Goal: Task Accomplishment & Management: Use online tool/utility

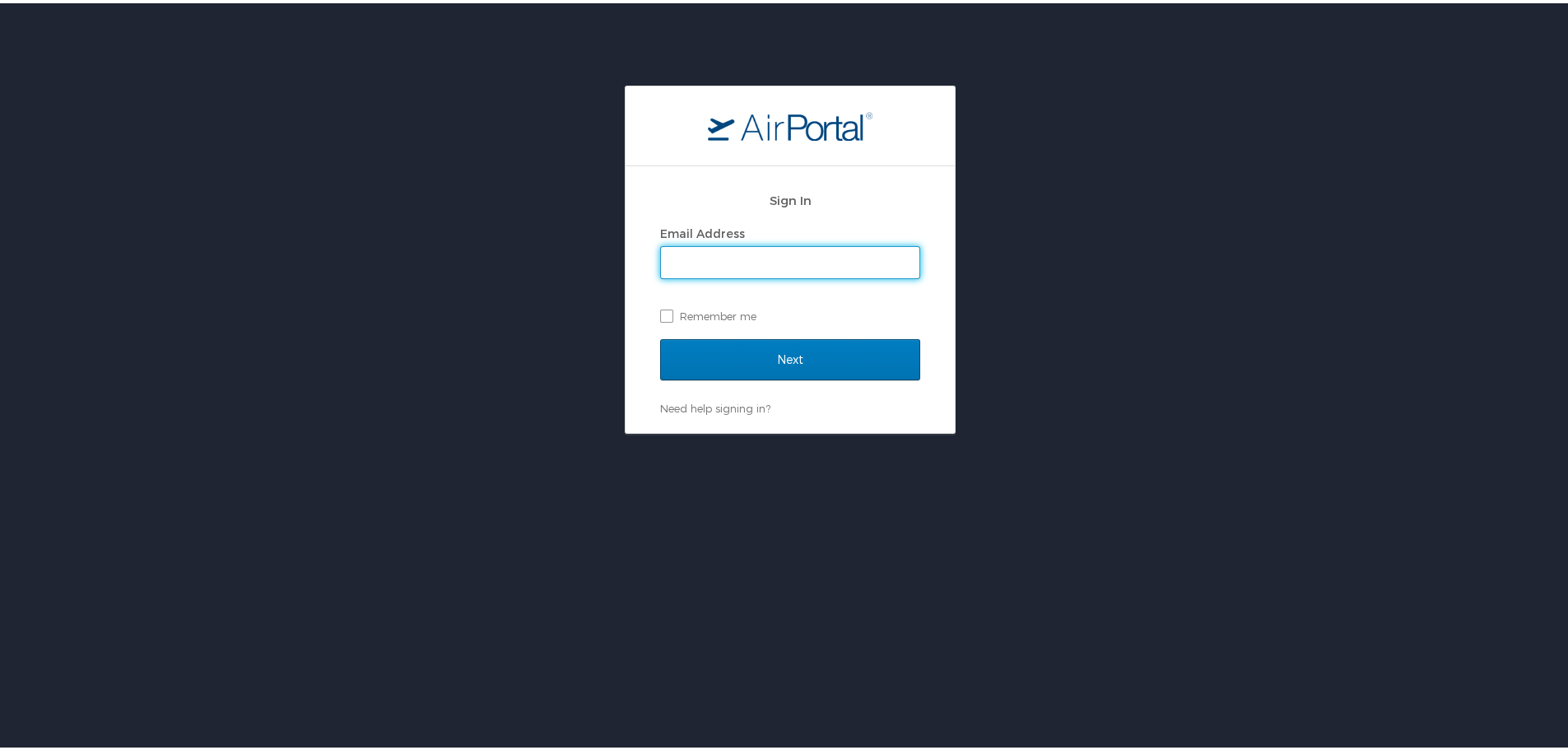
type input "chris.colvard@cfd-research.com"
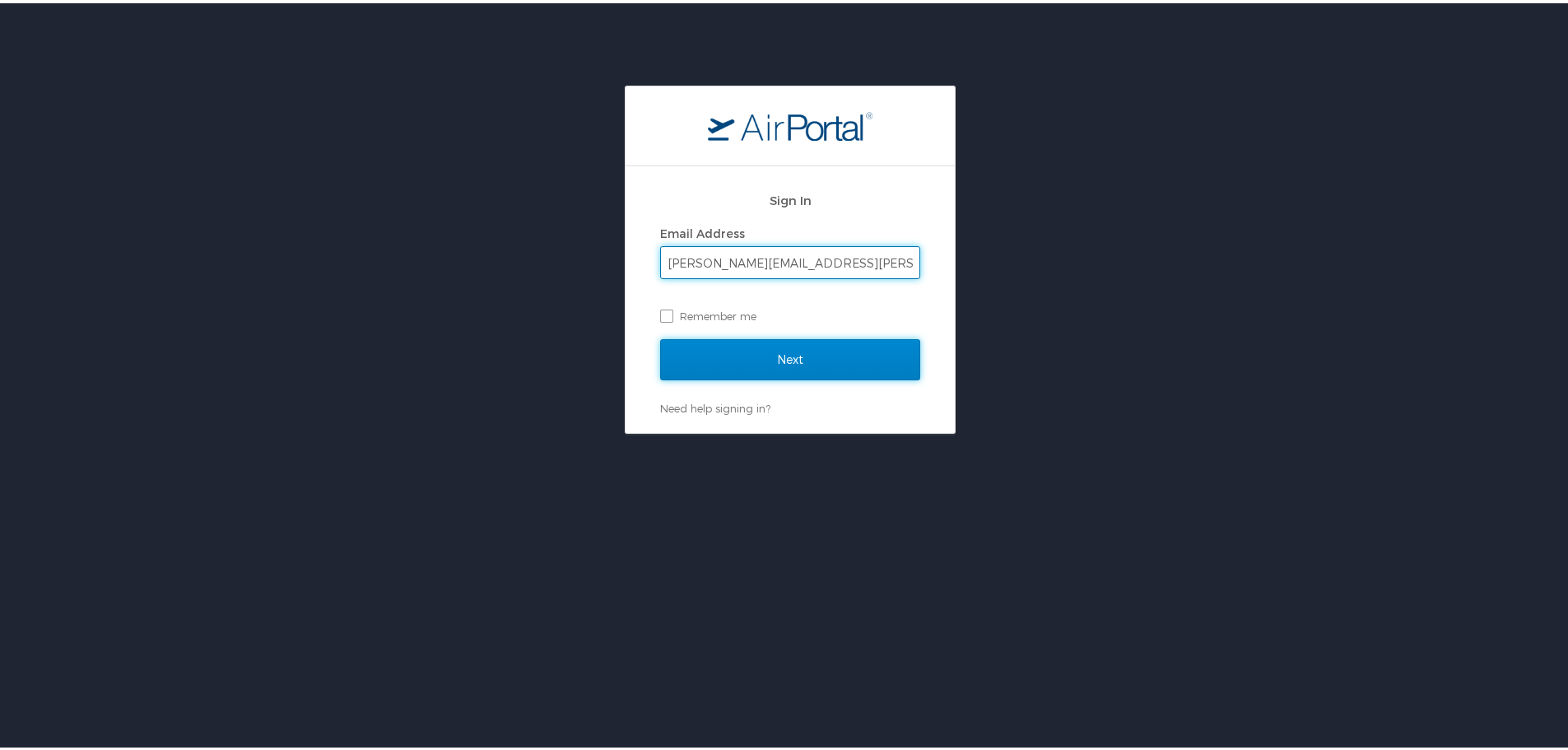
click at [766, 352] on input "Next" at bounding box center [790, 356] width 260 height 41
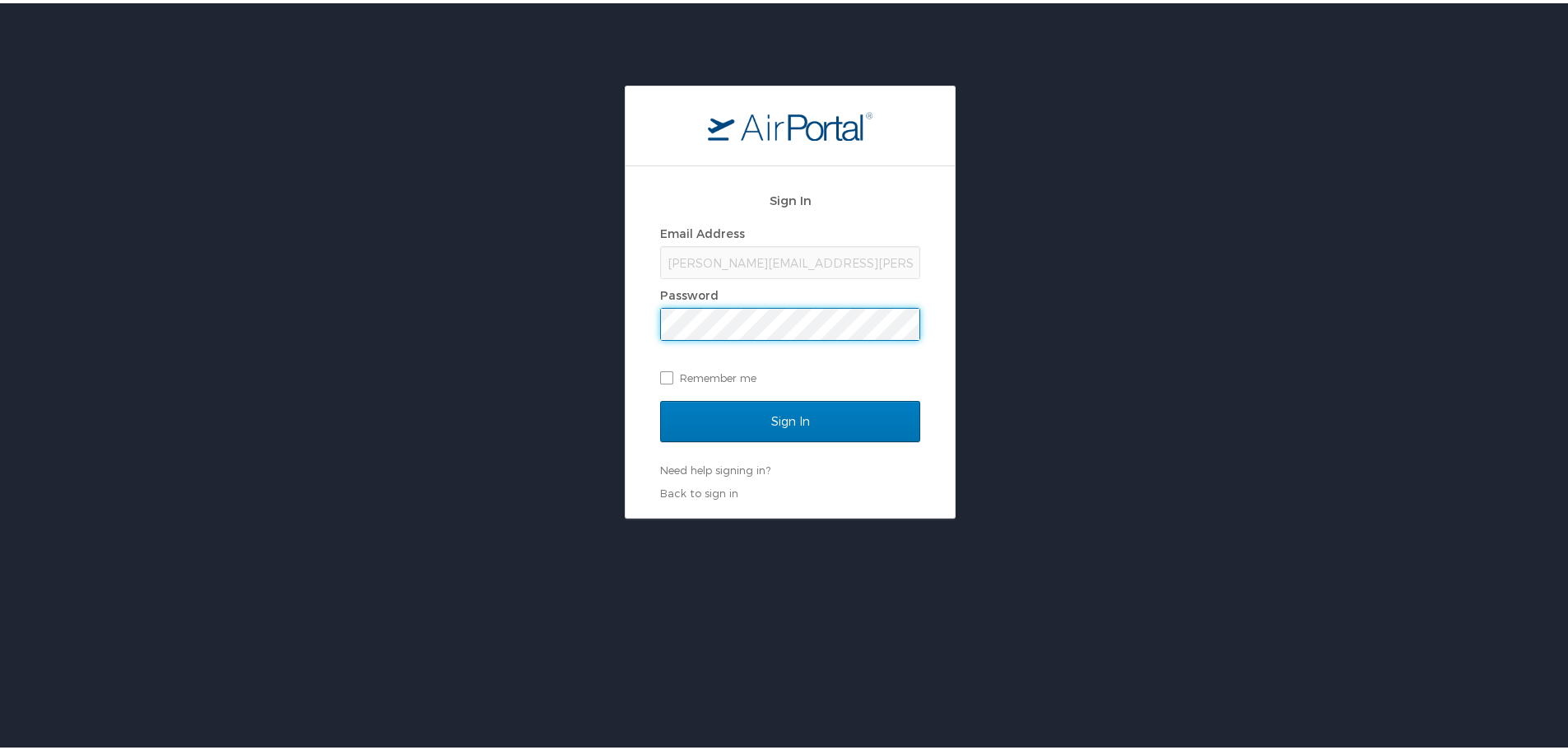
click at [634, 407] on div "Sign In Email Address chris.colvard@cfd-research.com Password Remember me Sign …" at bounding box center [790, 338] width 329 height 352
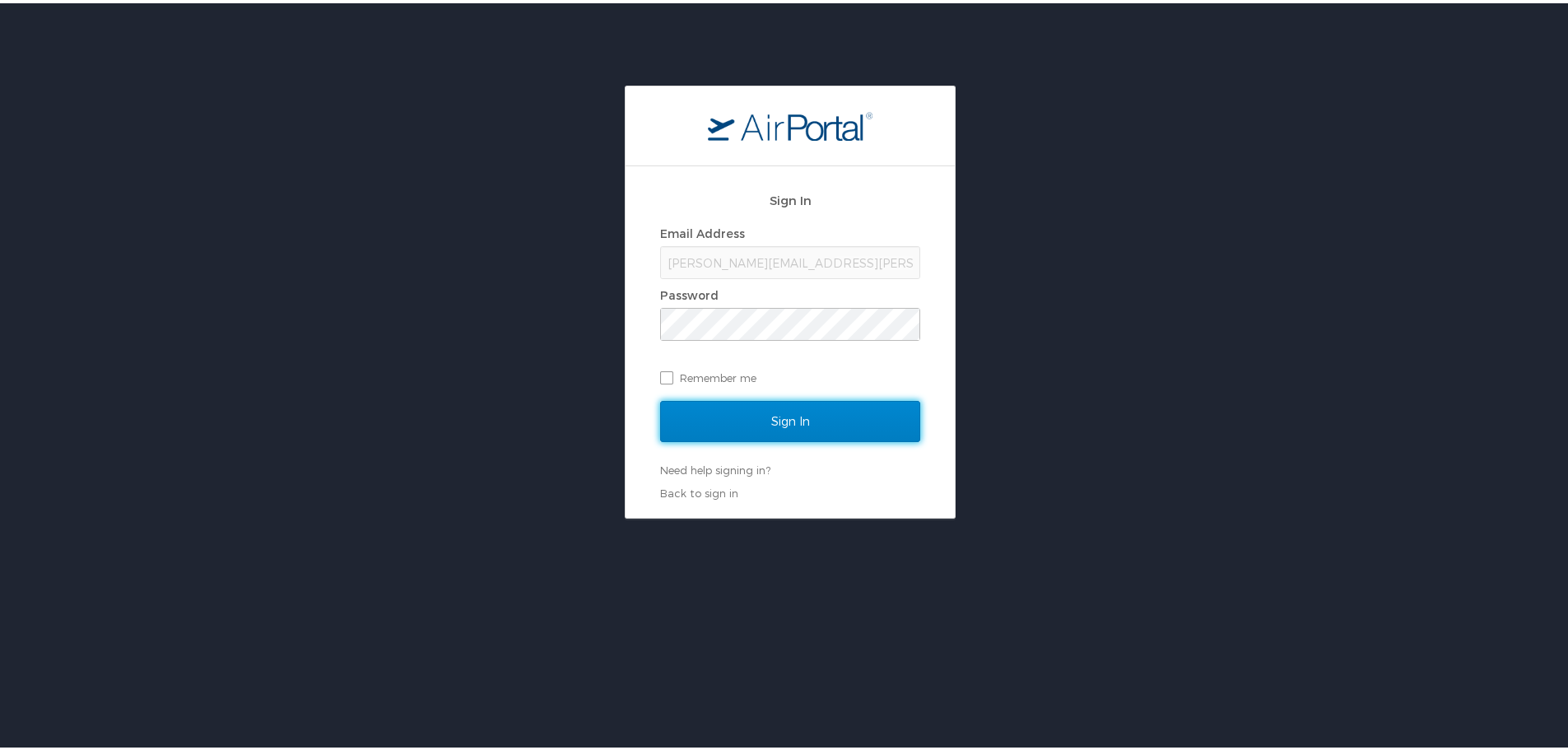
click at [716, 417] on input "Sign In" at bounding box center [790, 418] width 260 height 41
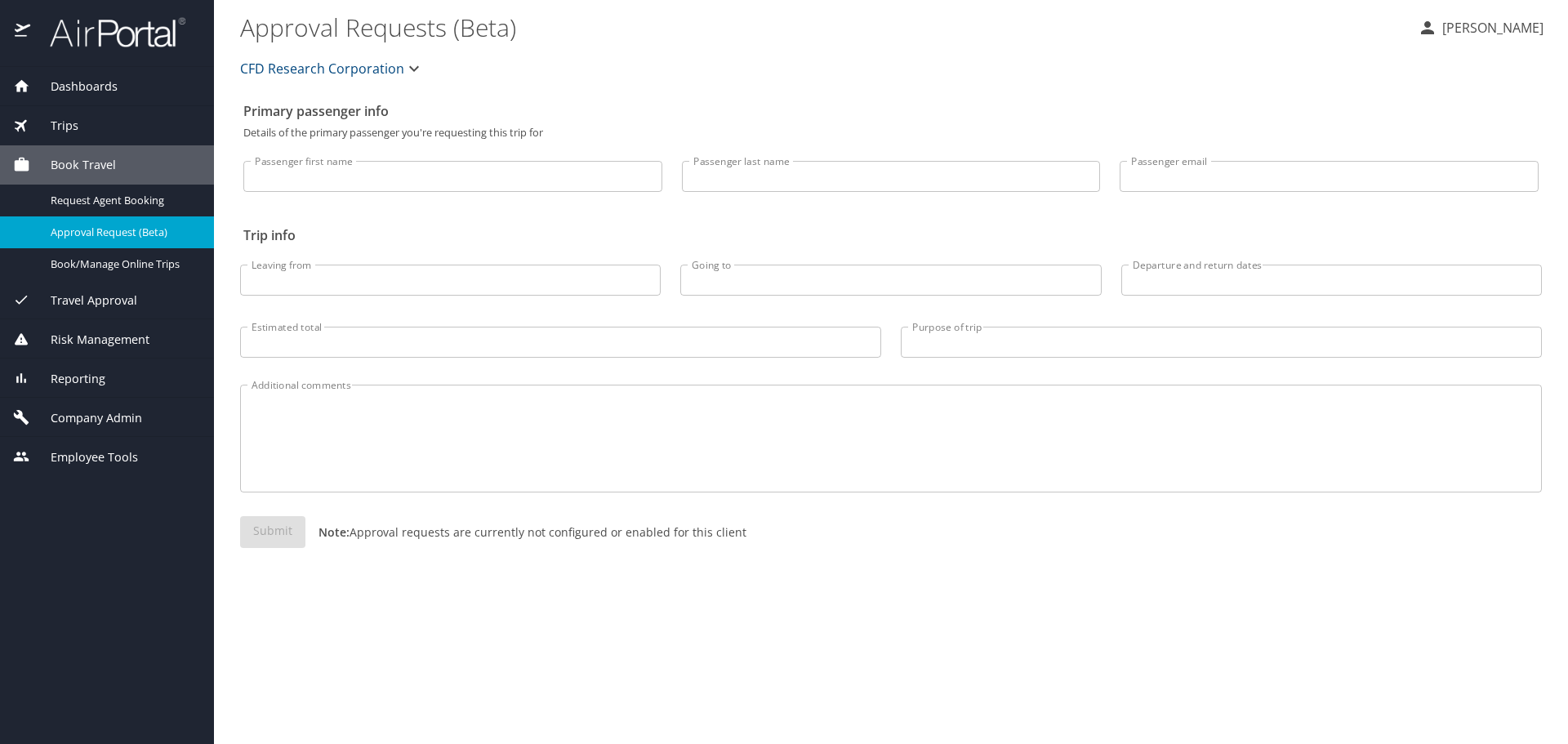
select select "US"
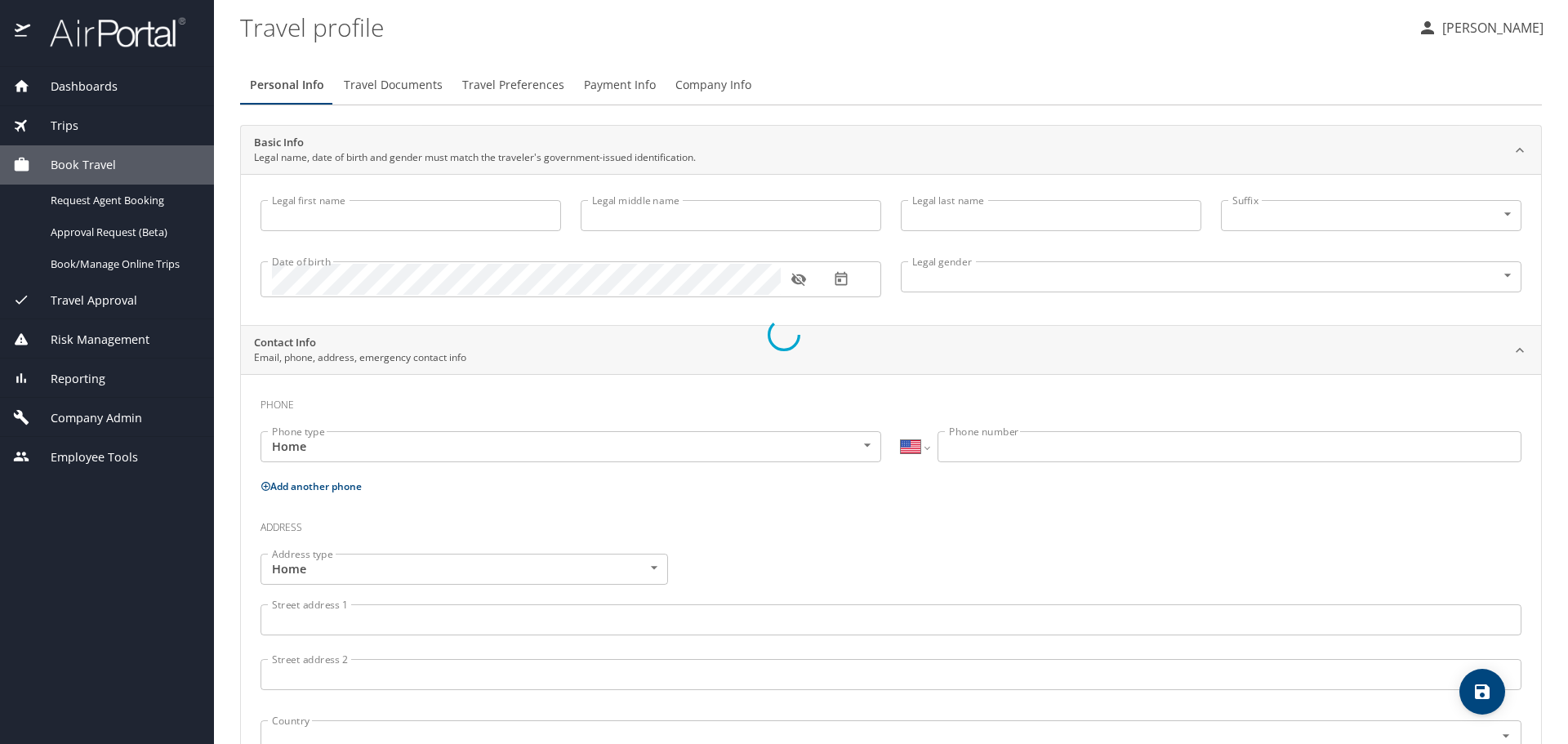
type input "Chirstopher"
type input "L"
type input "Colvard"
type input "Undisclosed"
select select "US"
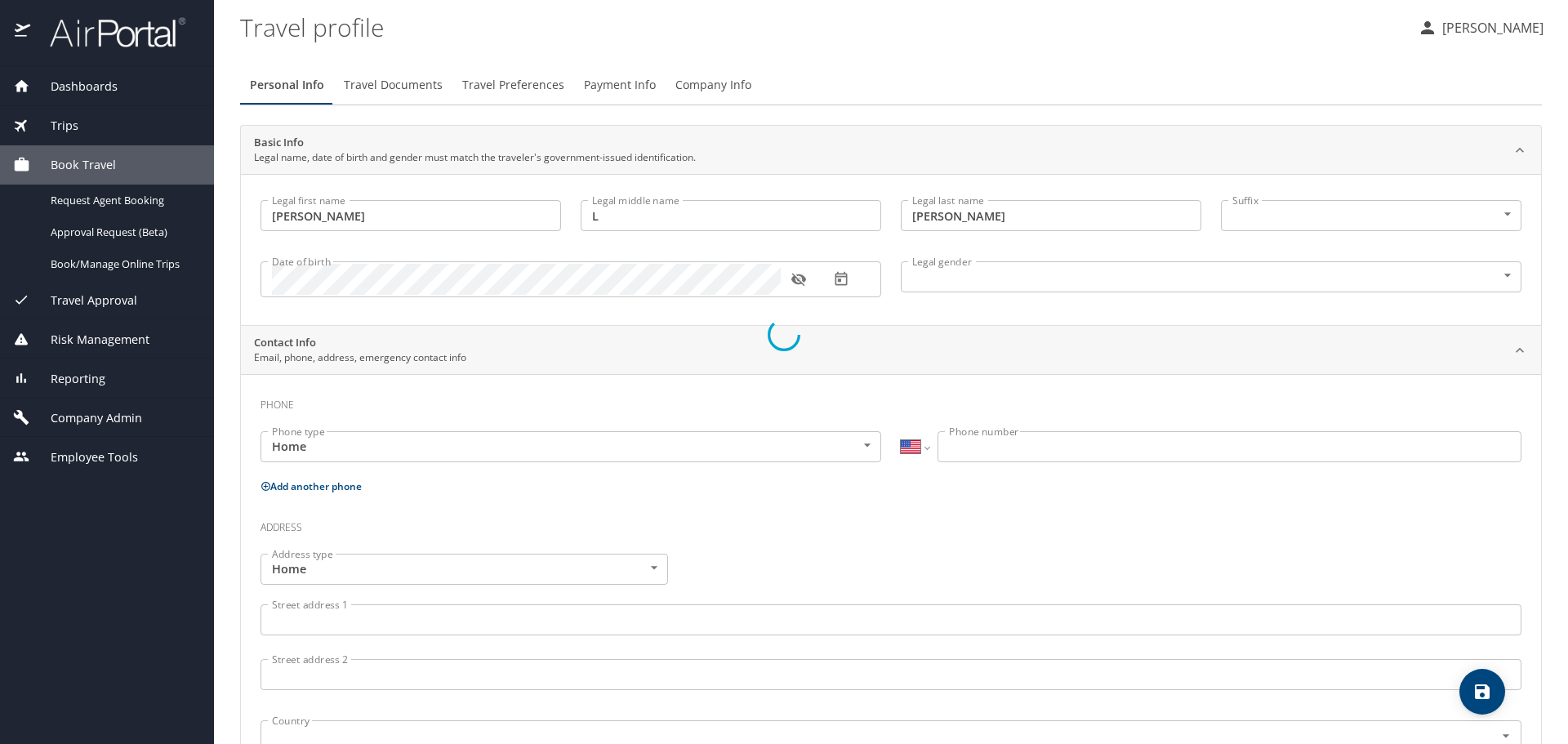
select select "US"
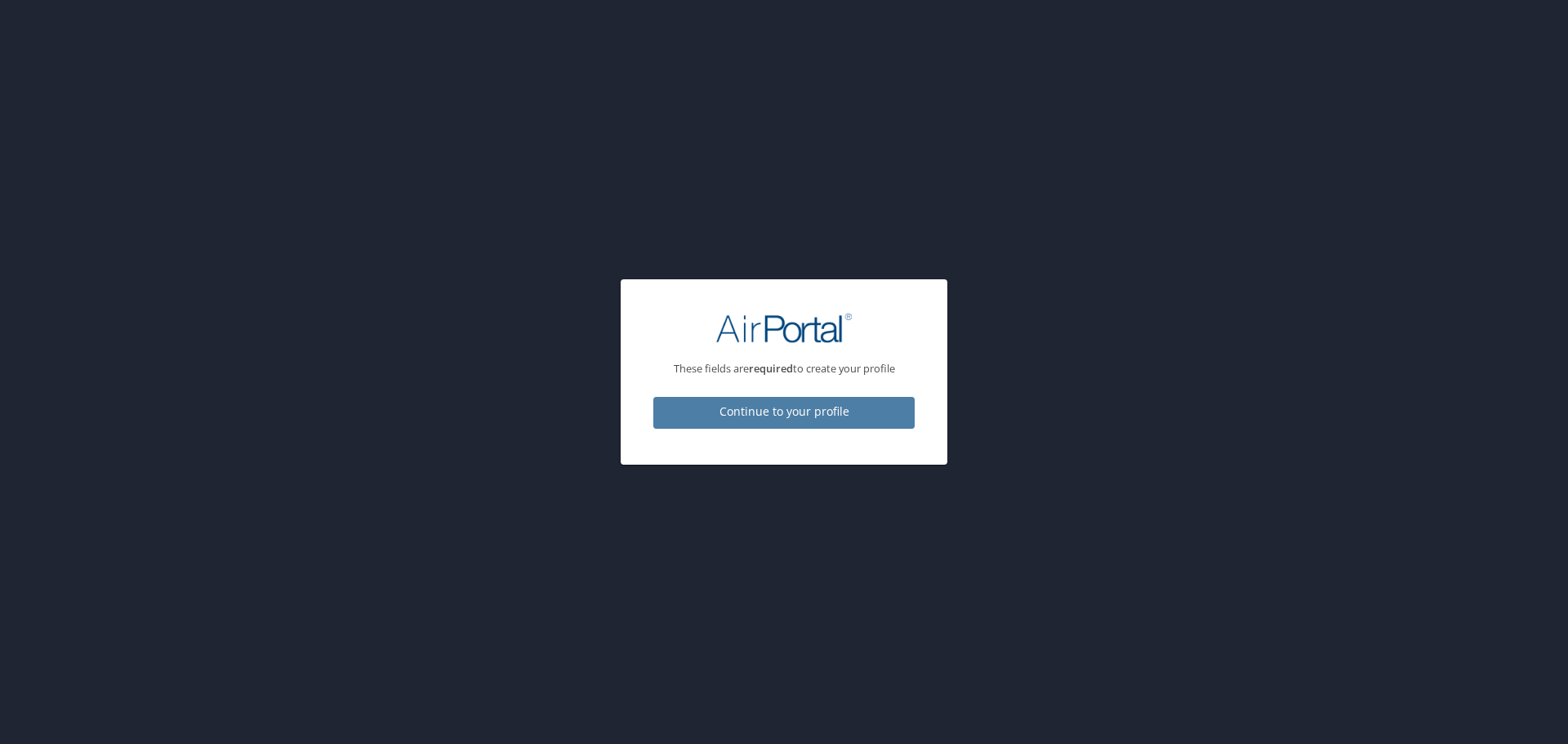
click at [786, 406] on span "Continue to your profile" at bounding box center [784, 412] width 235 height 20
select select "US"
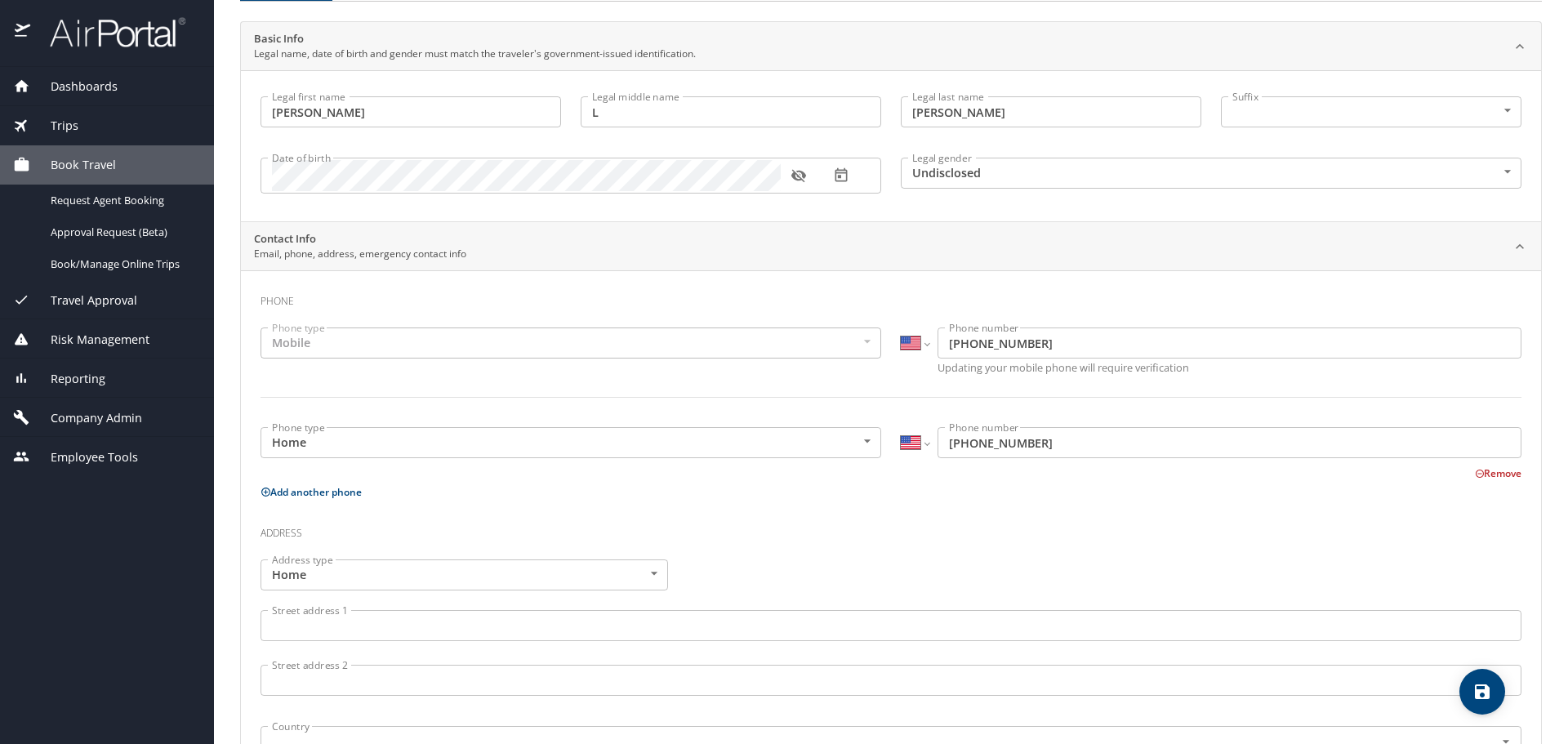
scroll to position [327, 0]
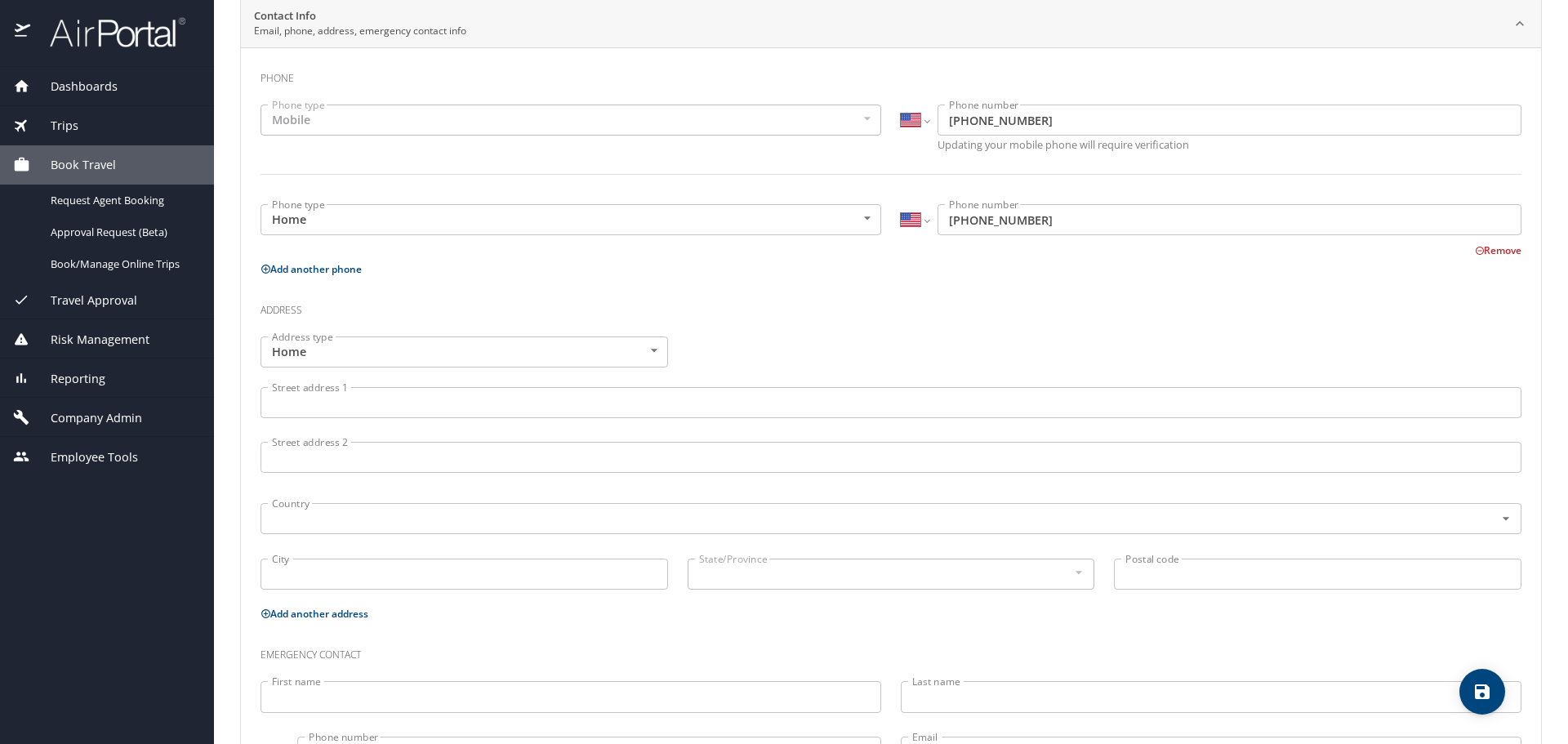
click at [495, 399] on input "Street address 1" at bounding box center [891, 403] width 1261 height 31
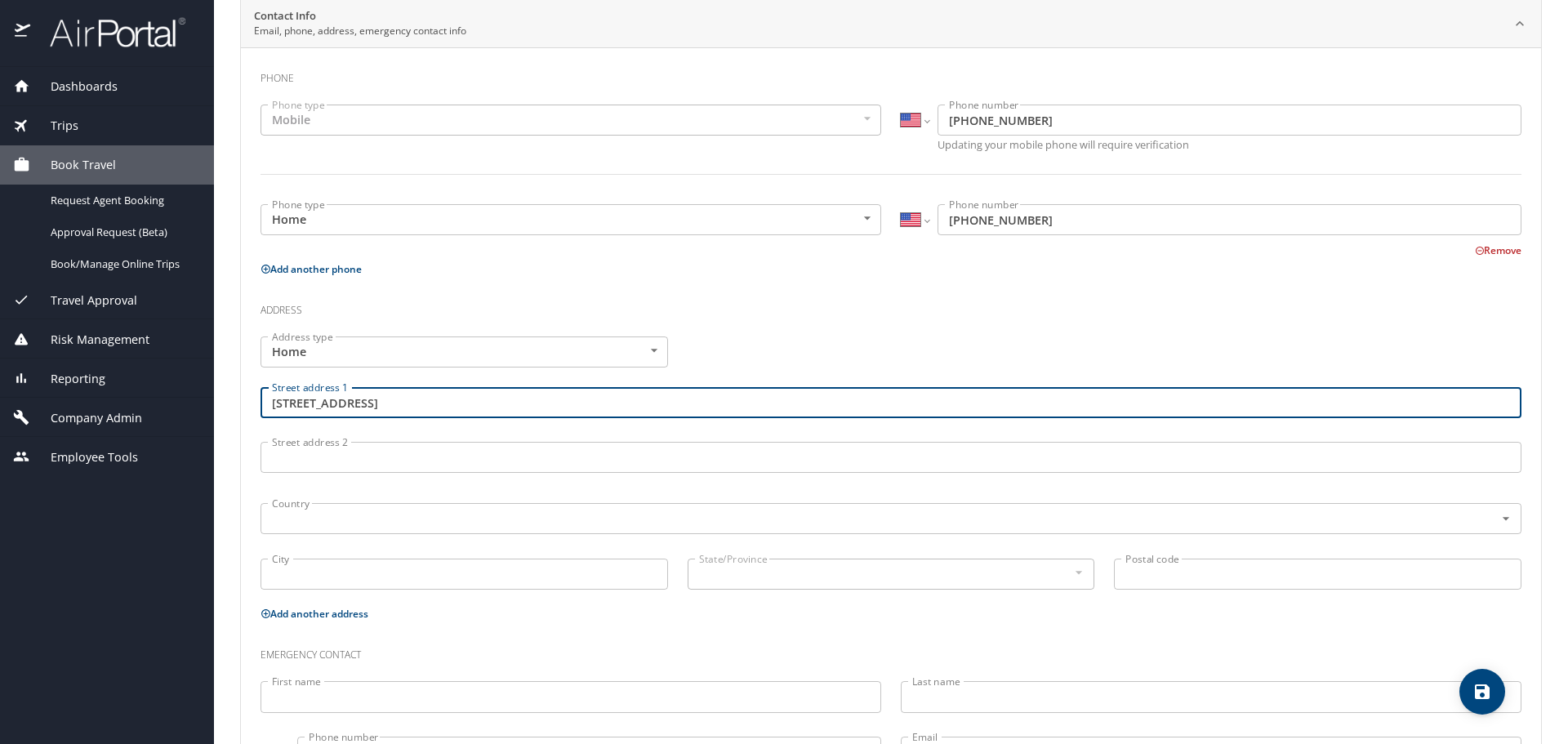
type input "500 Providence Main St NW Apt 7105"
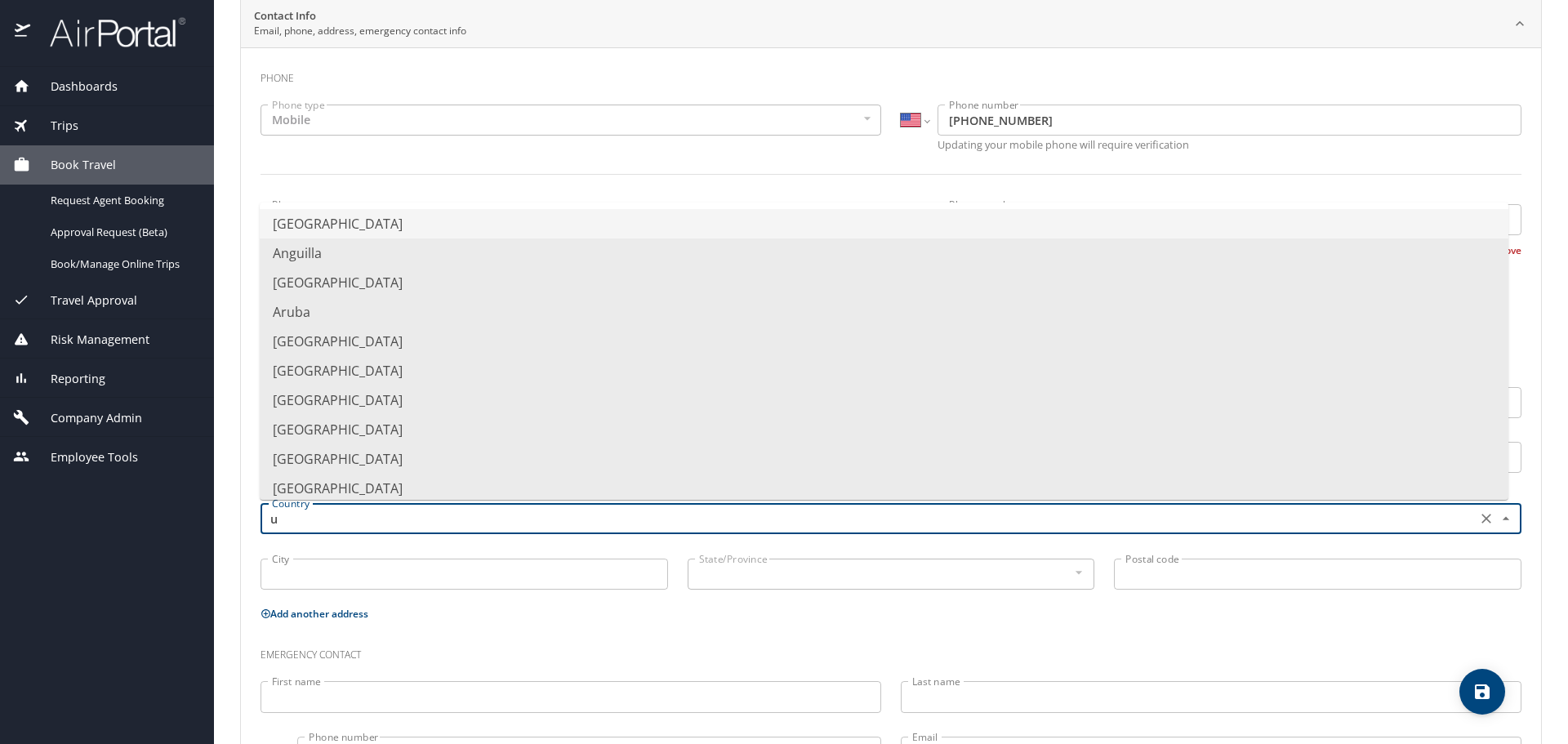
click at [424, 230] on li "United States of America" at bounding box center [884, 224] width 1249 height 29
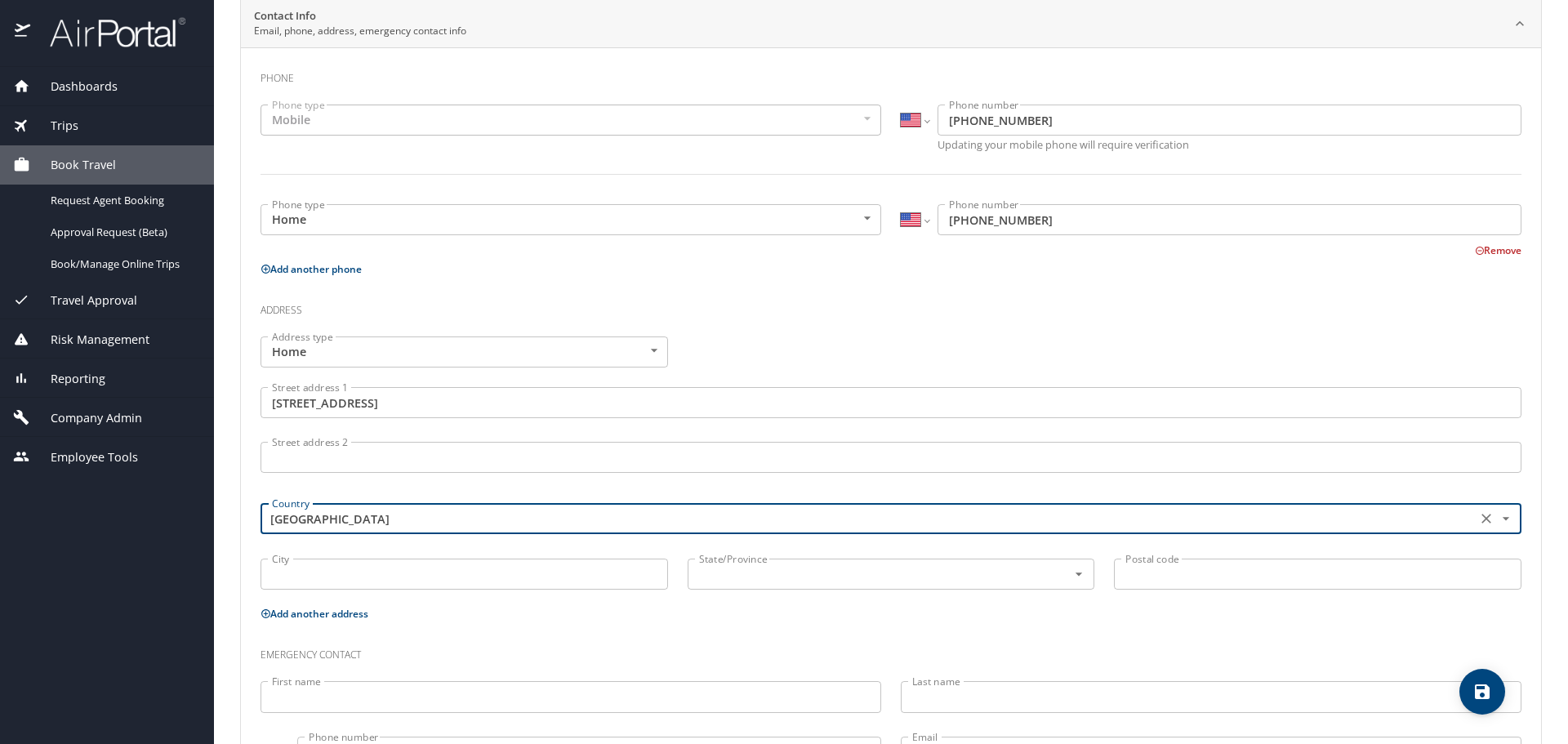
type input "United States of America"
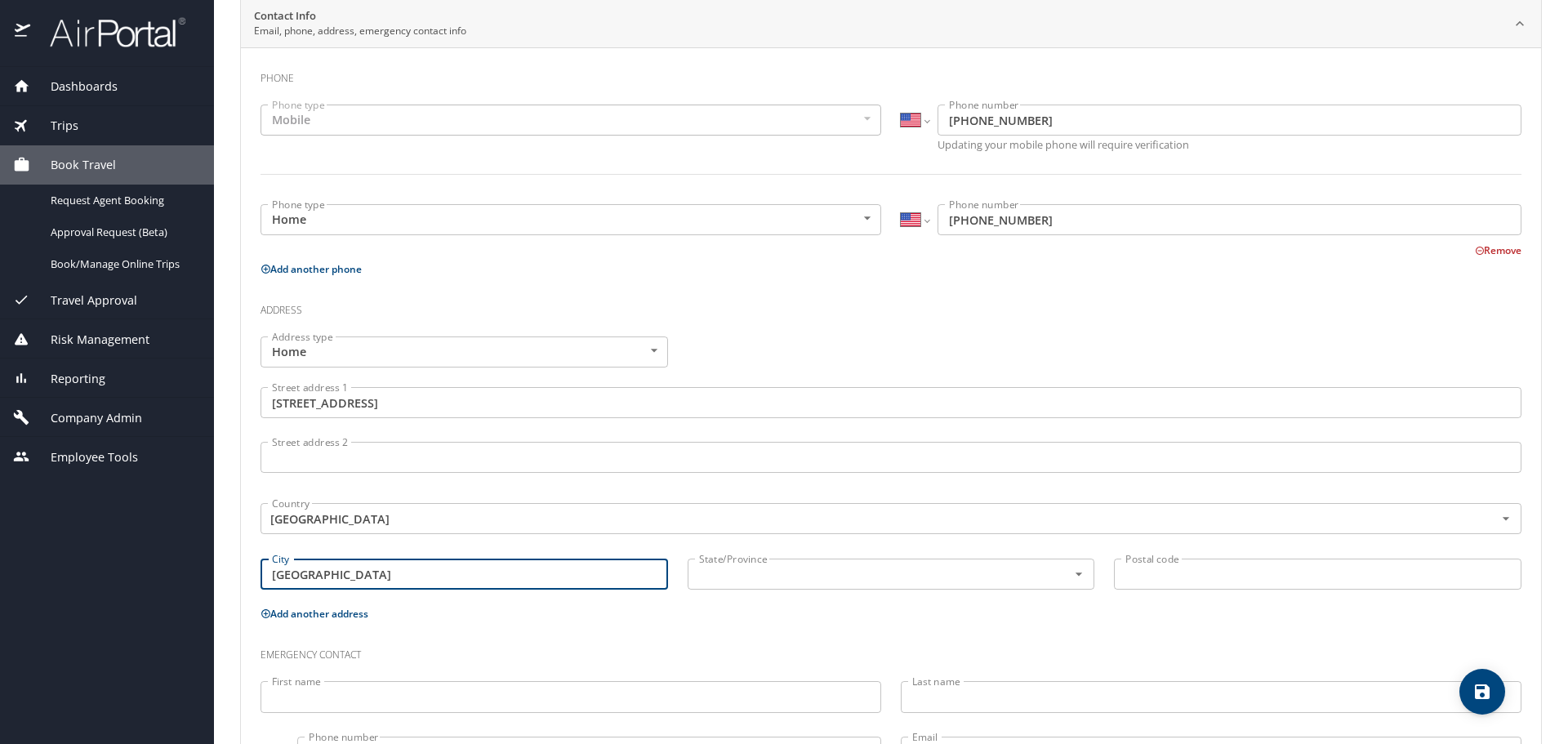
type input "Huntsville"
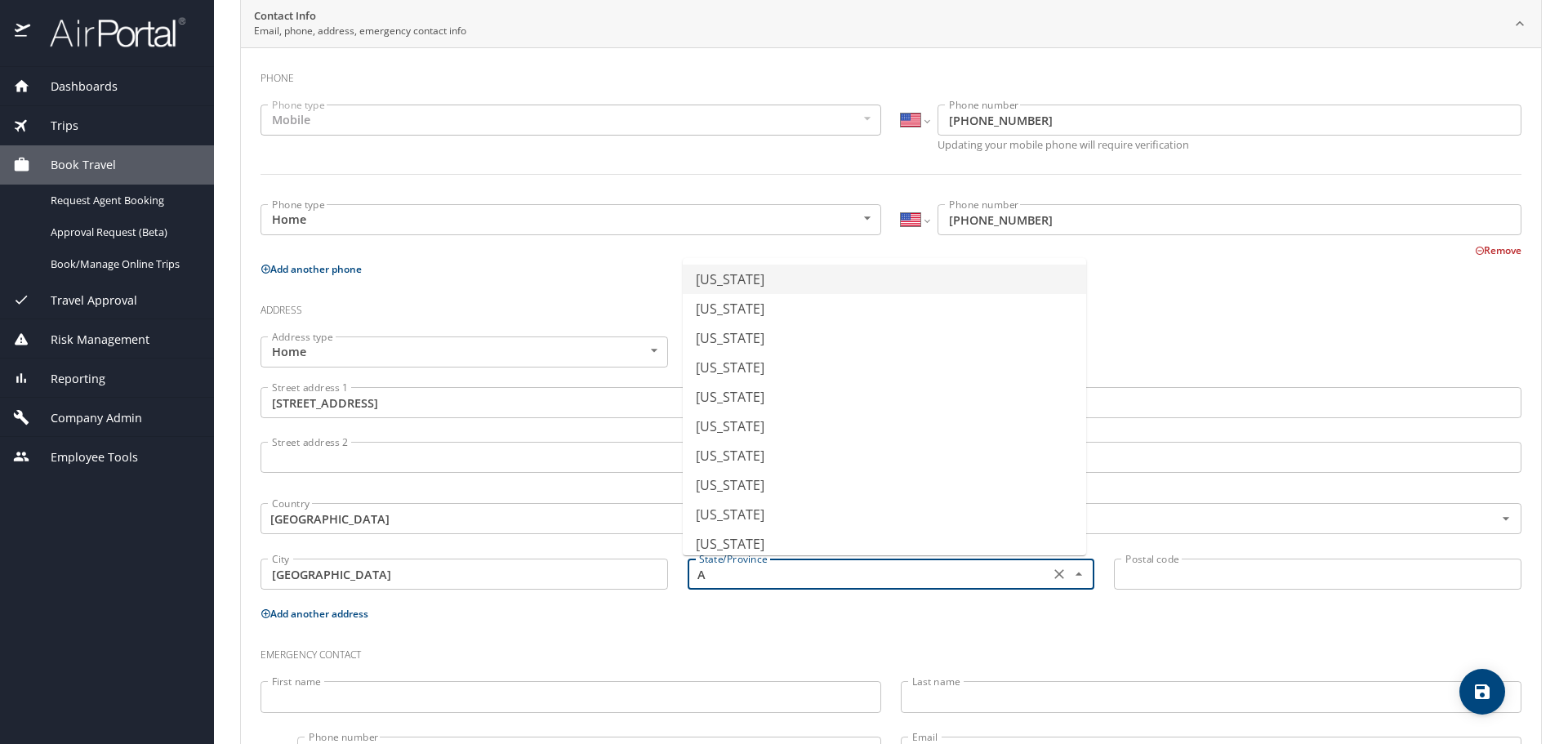
click at [750, 286] on li "Alabama" at bounding box center [884, 279] width 403 height 29
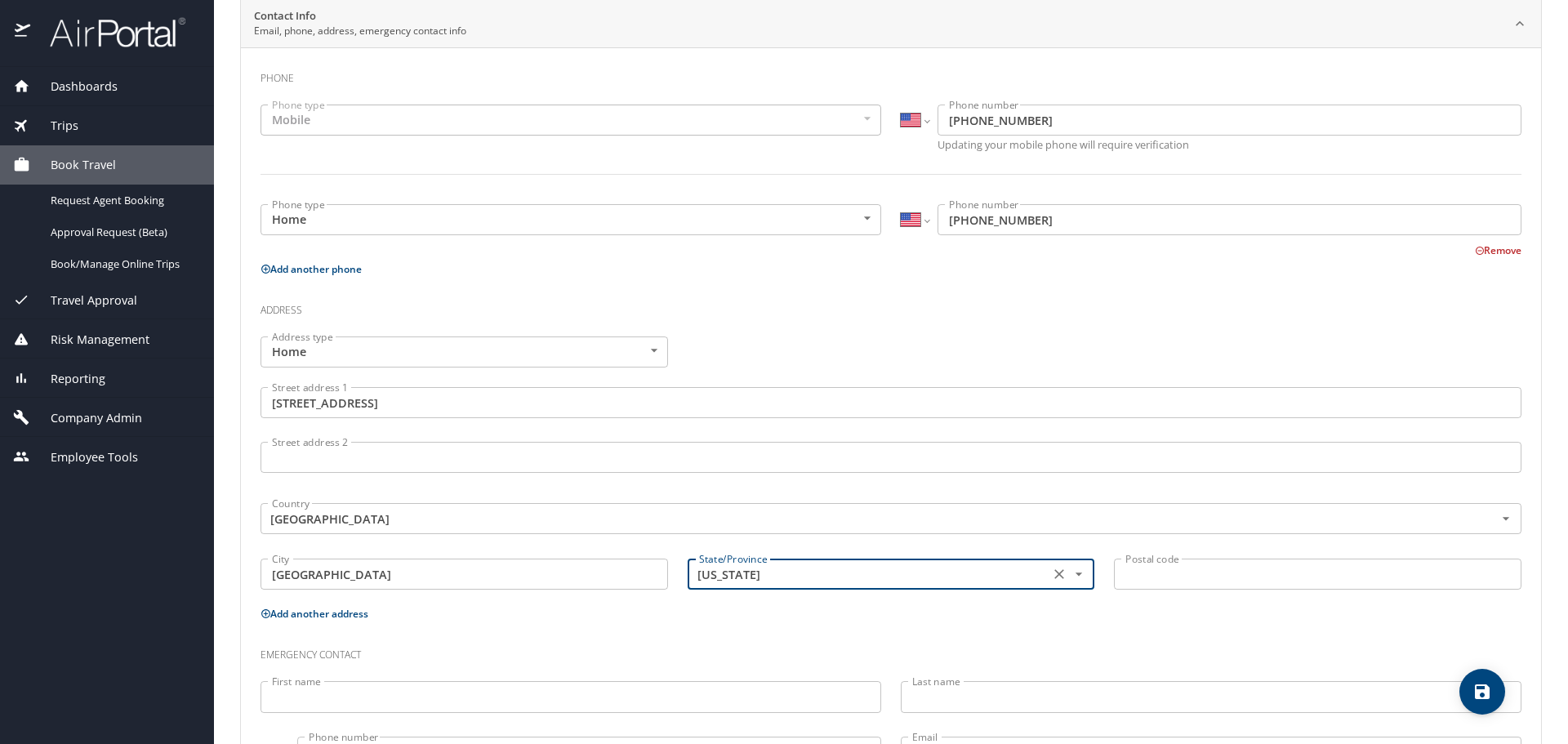
type input "Alabama"
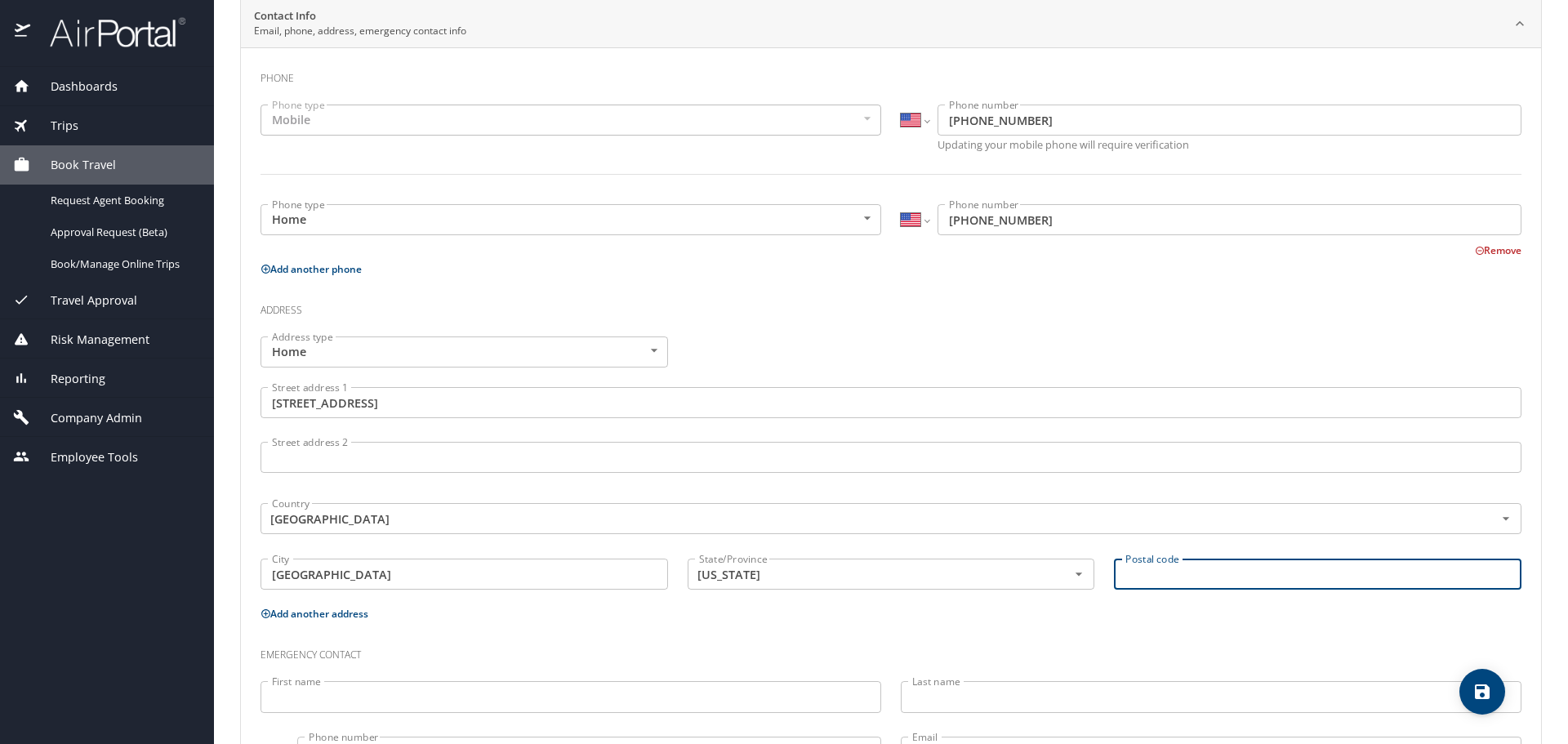
click at [1199, 582] on input "Postal code" at bounding box center [1317, 574] width 408 height 31
type input "35806"
click at [628, 639] on h3 "Emergency contact" at bounding box center [891, 651] width 1261 height 28
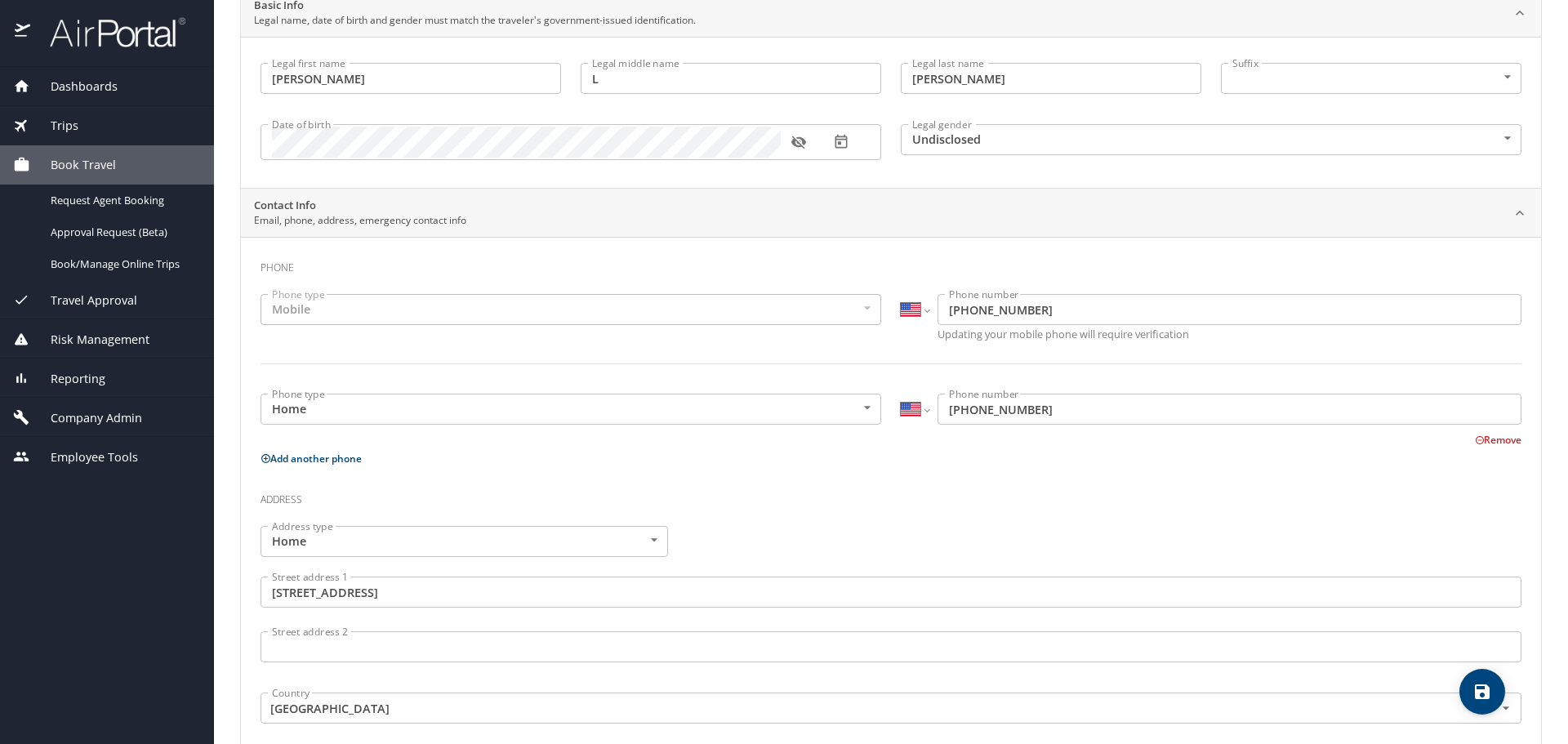
scroll to position [404, 0]
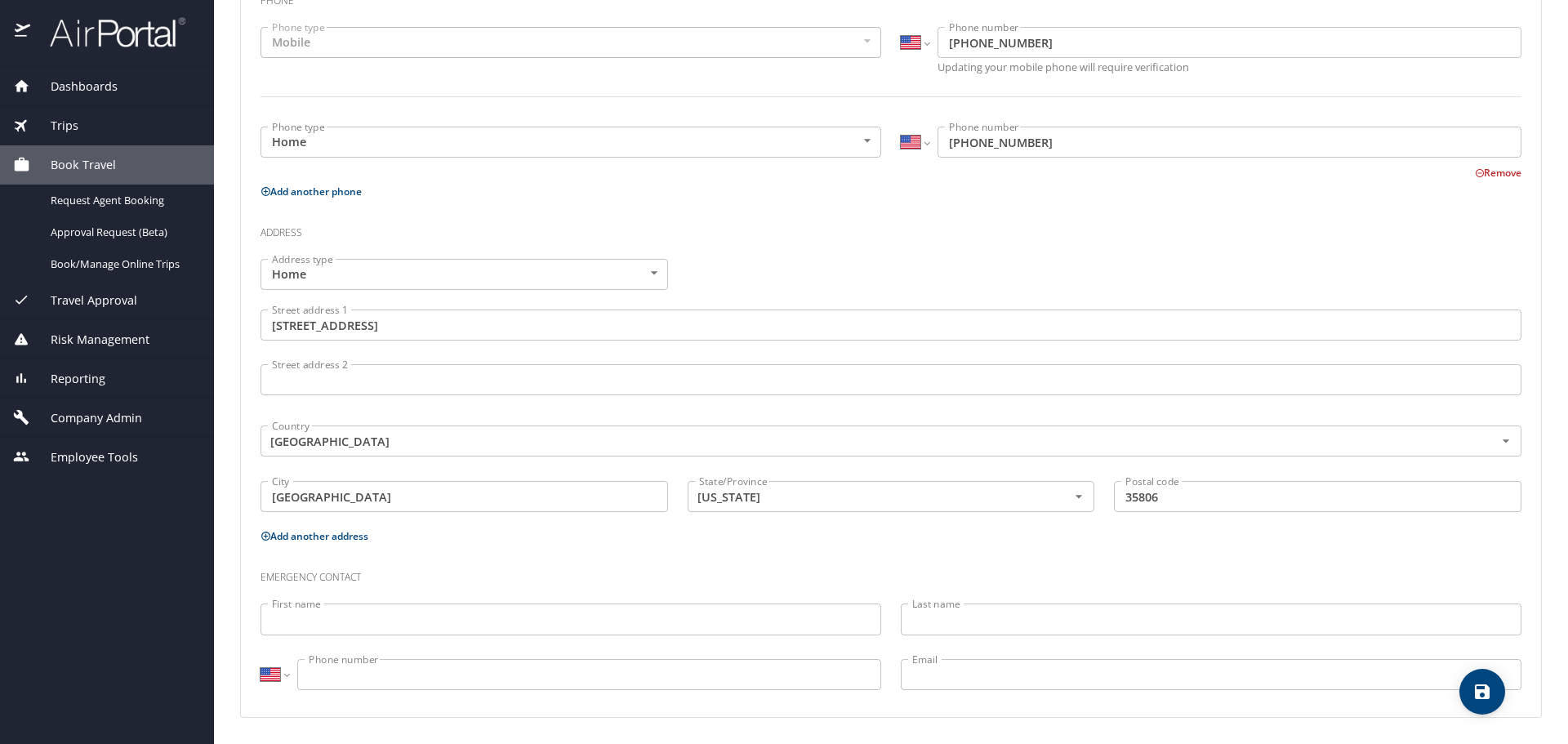
click at [1486, 696] on icon "save" at bounding box center [1482, 692] width 15 height 15
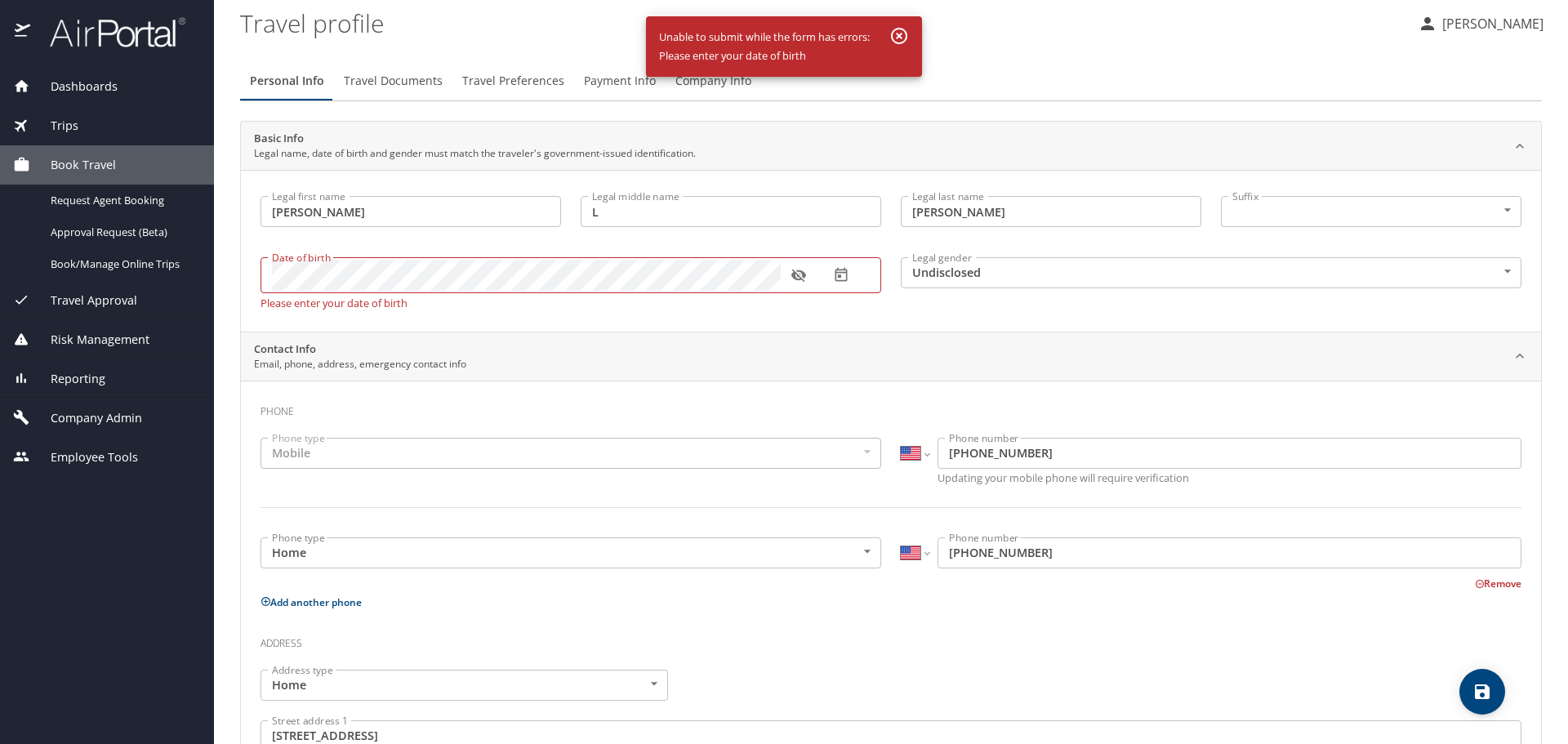
scroll to position [0, 0]
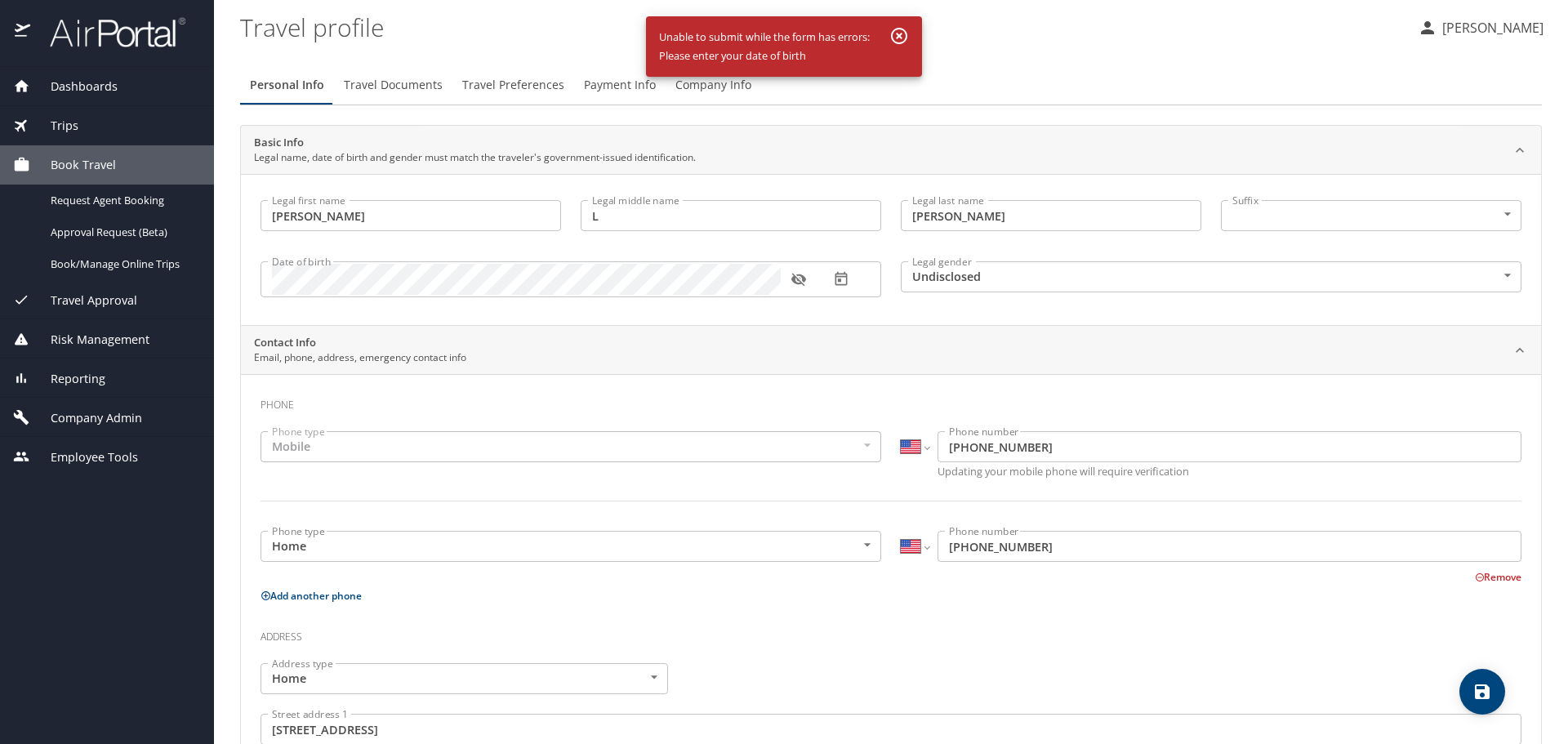
click at [657, 320] on div "Legal first name Chirstopher Legal first name Legal middle name L Legal middle …" at bounding box center [891, 249] width 1300 height 151
click at [851, 280] on button "button" at bounding box center [841, 279] width 36 height 36
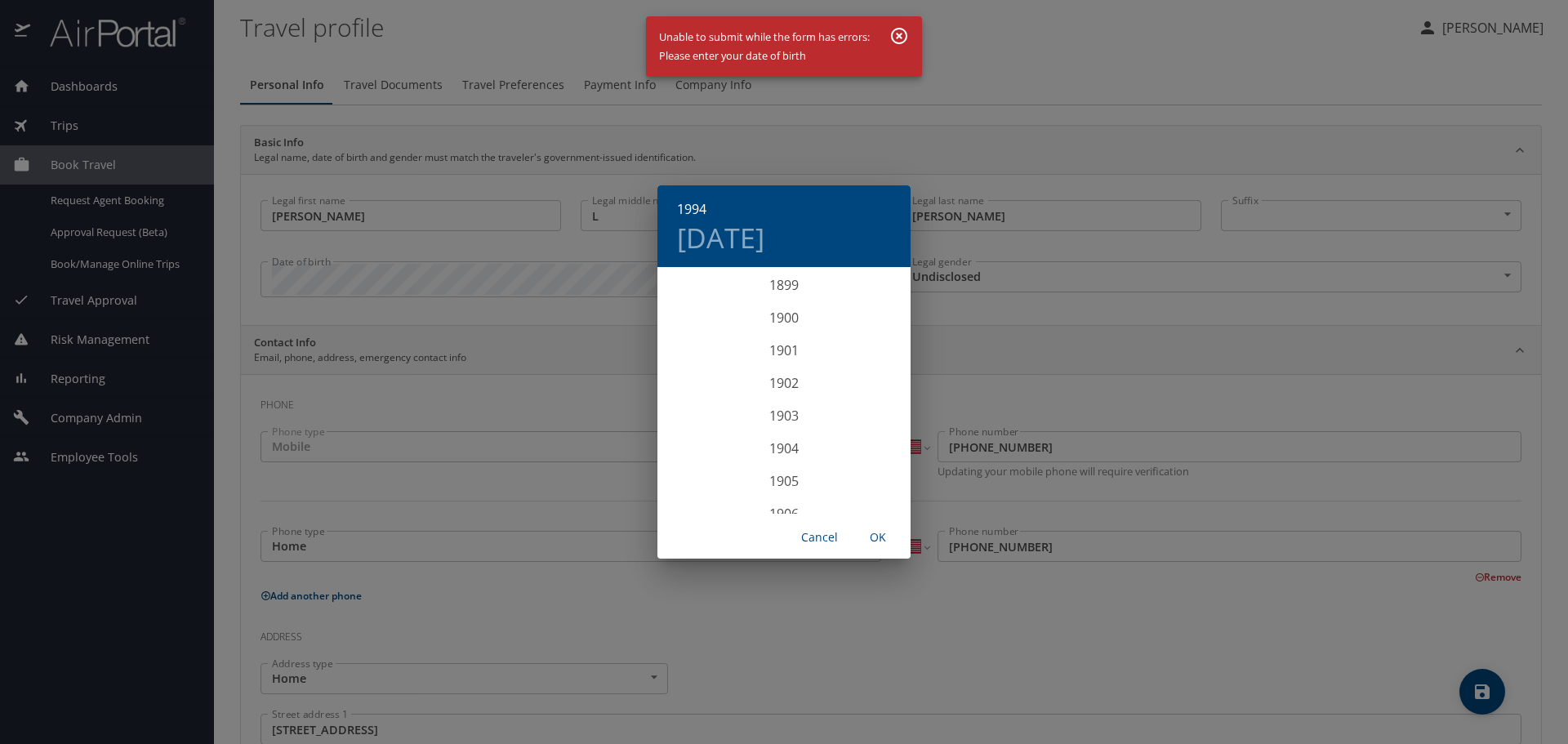
scroll to position [3005, 0]
click at [800, 394] on div "1994" at bounding box center [784, 391] width 253 height 33
click at [885, 538] on span "OK" at bounding box center [878, 537] width 39 height 20
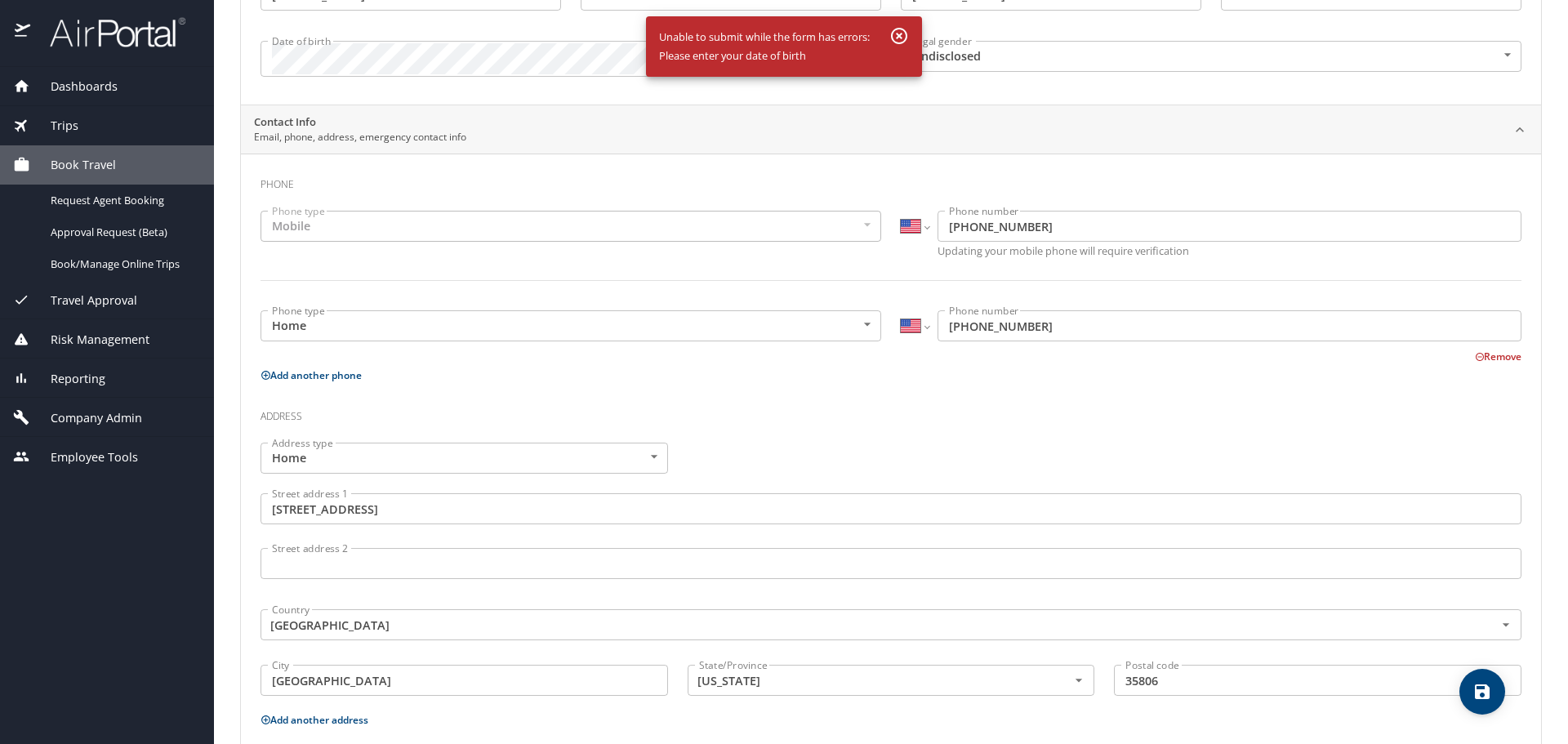
scroll to position [404, 0]
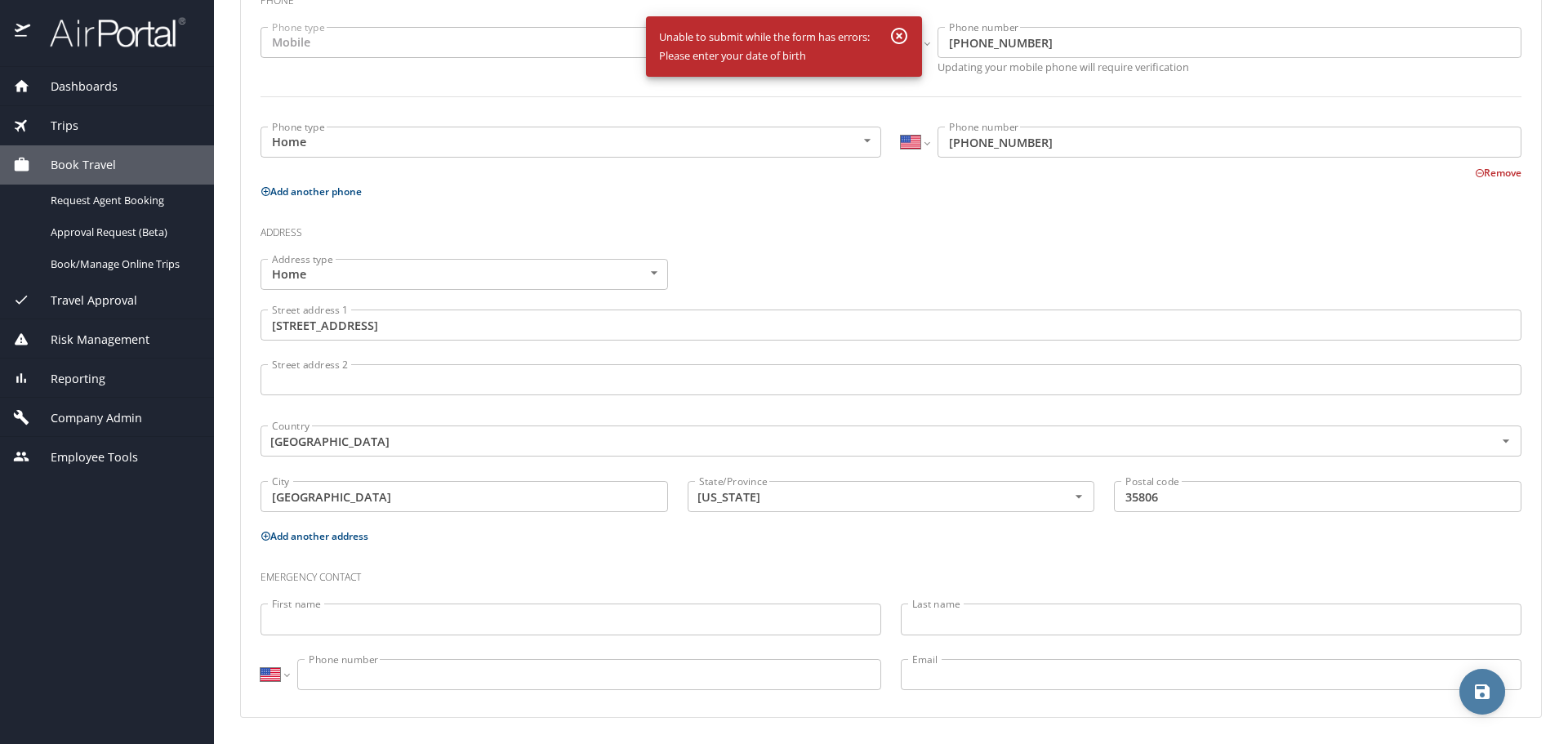
click at [1481, 691] on icon "save" at bounding box center [1482, 692] width 15 height 15
select select "US"
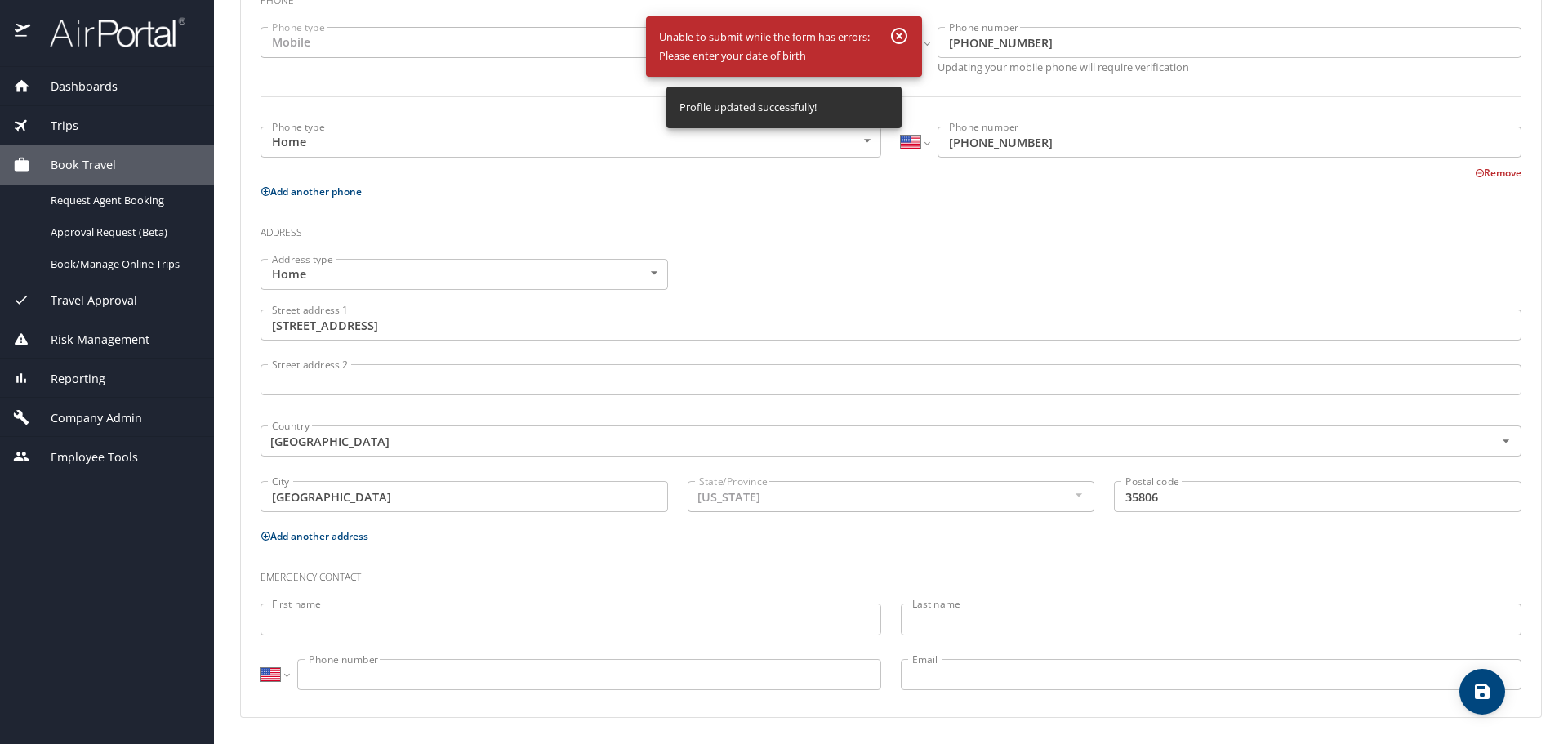
select select "US"
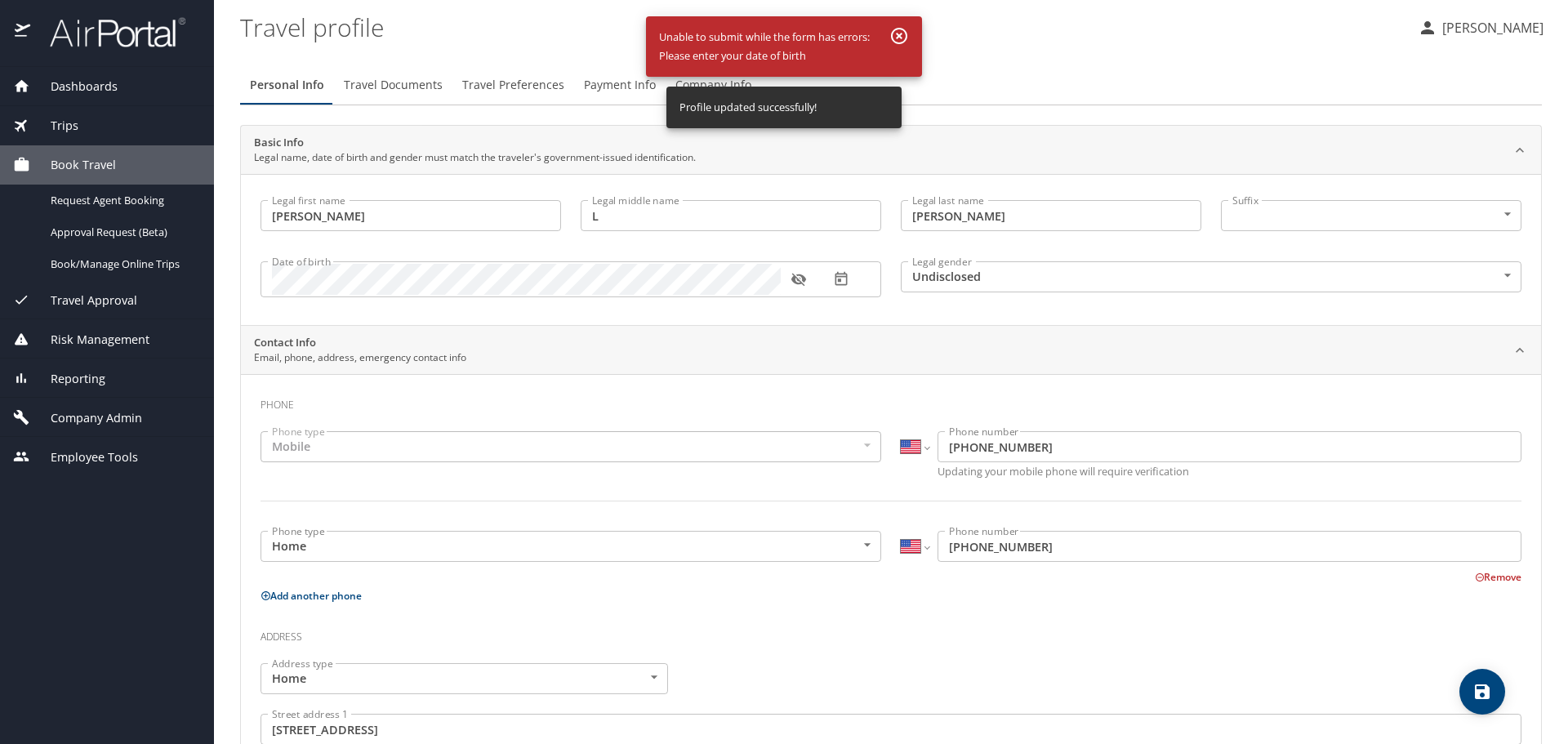
click at [74, 82] on span "Dashboards" at bounding box center [74, 87] width 87 height 18
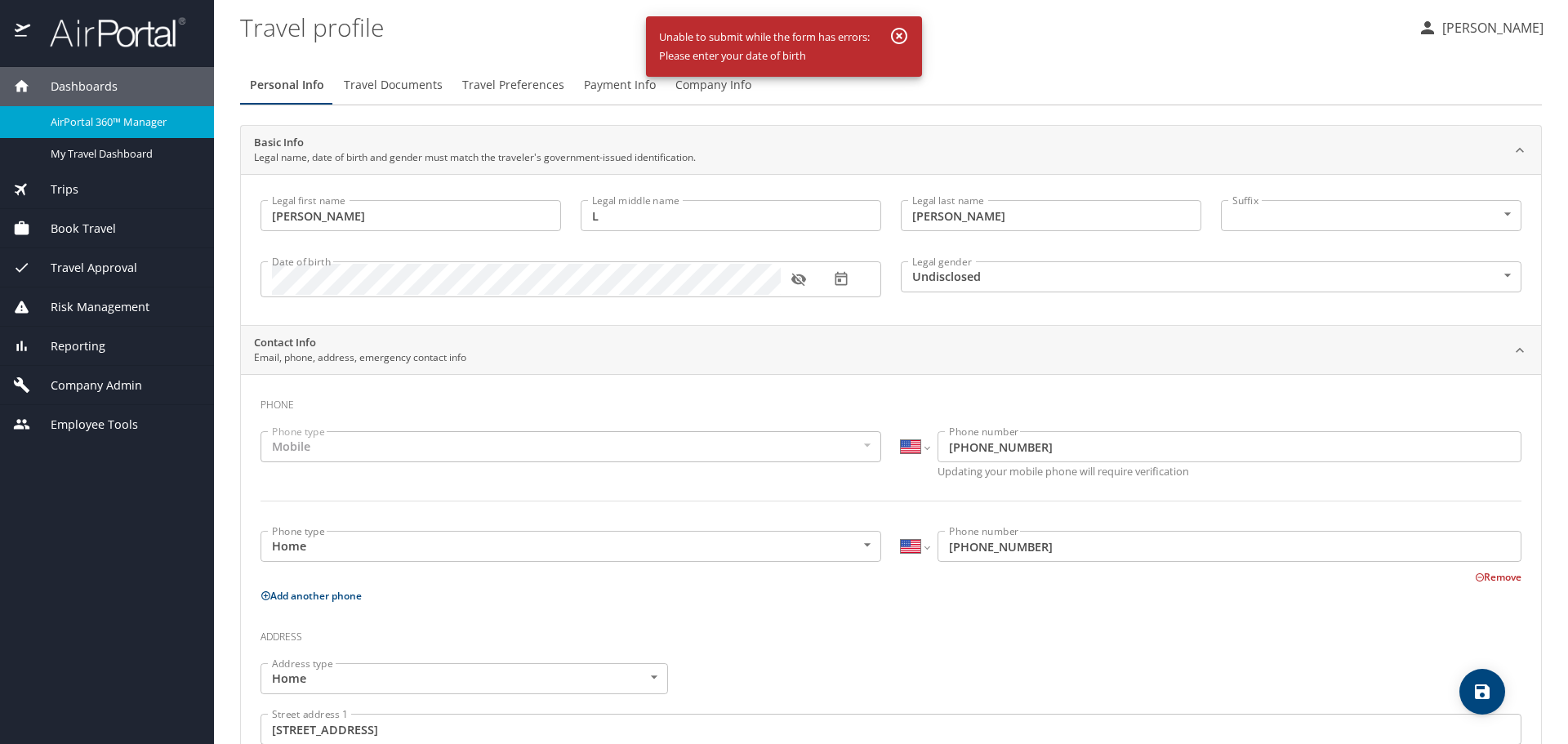
click at [84, 127] on span "AirPortal 360™ Manager" at bounding box center [122, 122] width 144 height 16
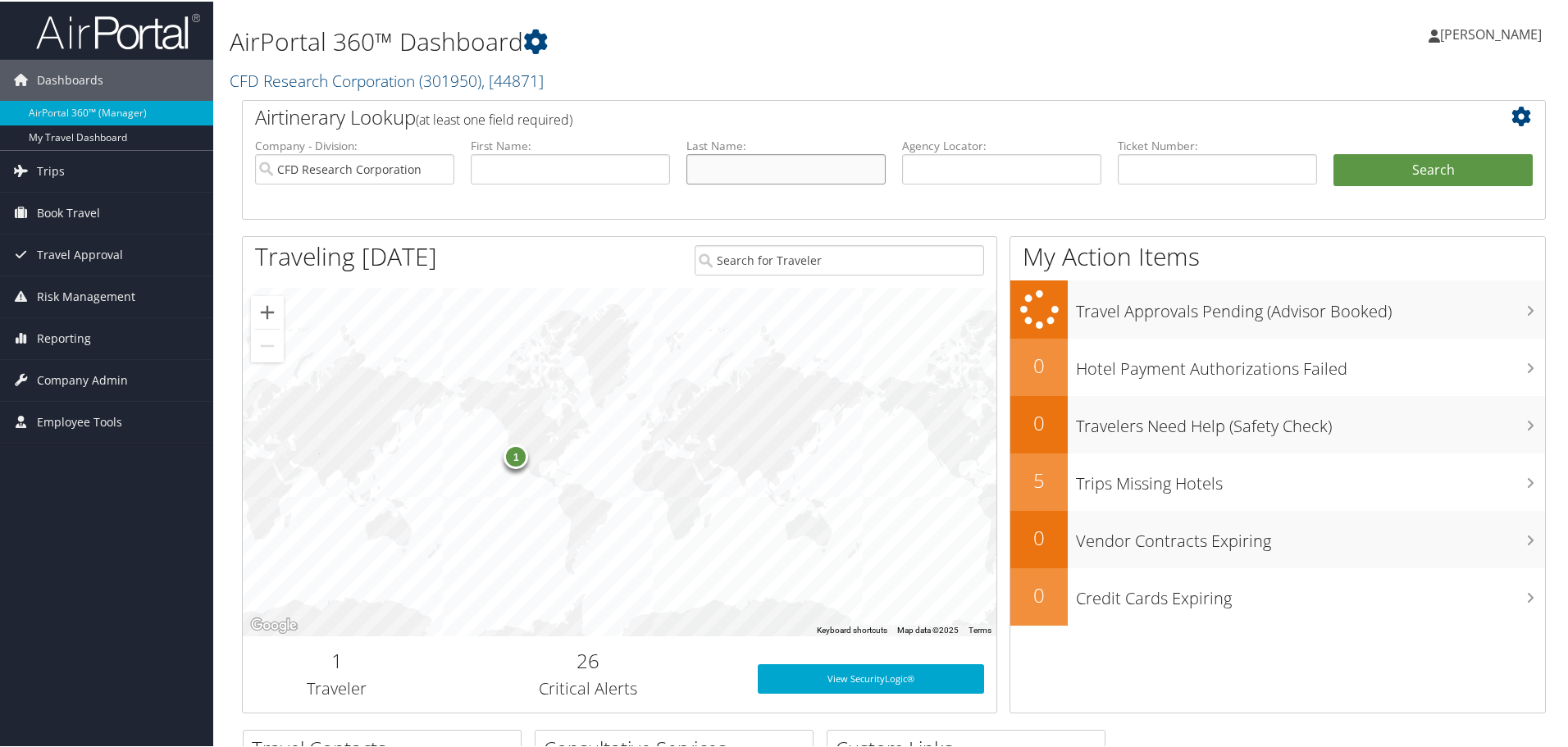
click at [722, 166] on input "text" at bounding box center [786, 167] width 199 height 30
type input "Elliott"
click at [1333, 153] on button "Search" at bounding box center [1433, 169] width 199 height 33
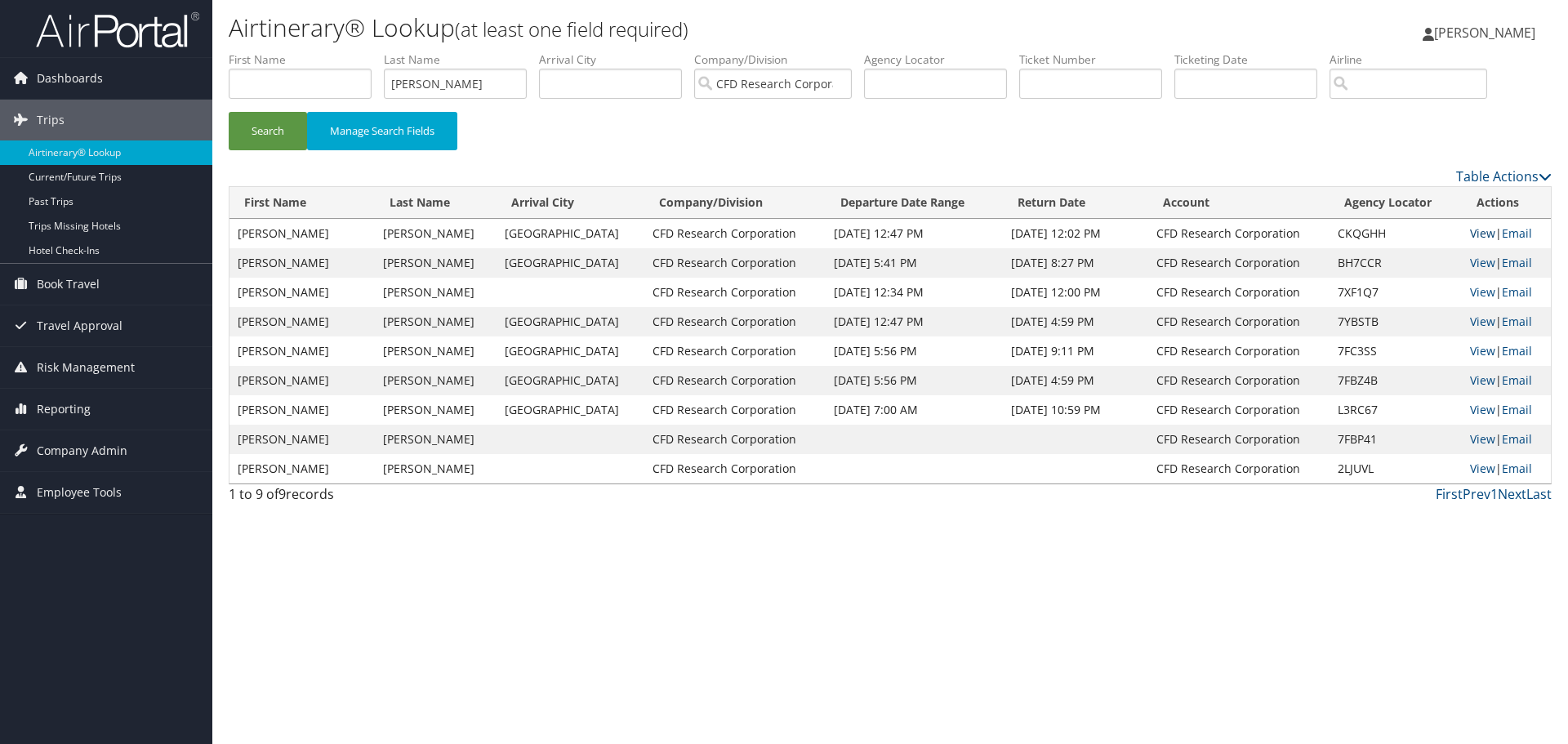
click at [1481, 239] on link "View" at bounding box center [1482, 233] width 25 height 16
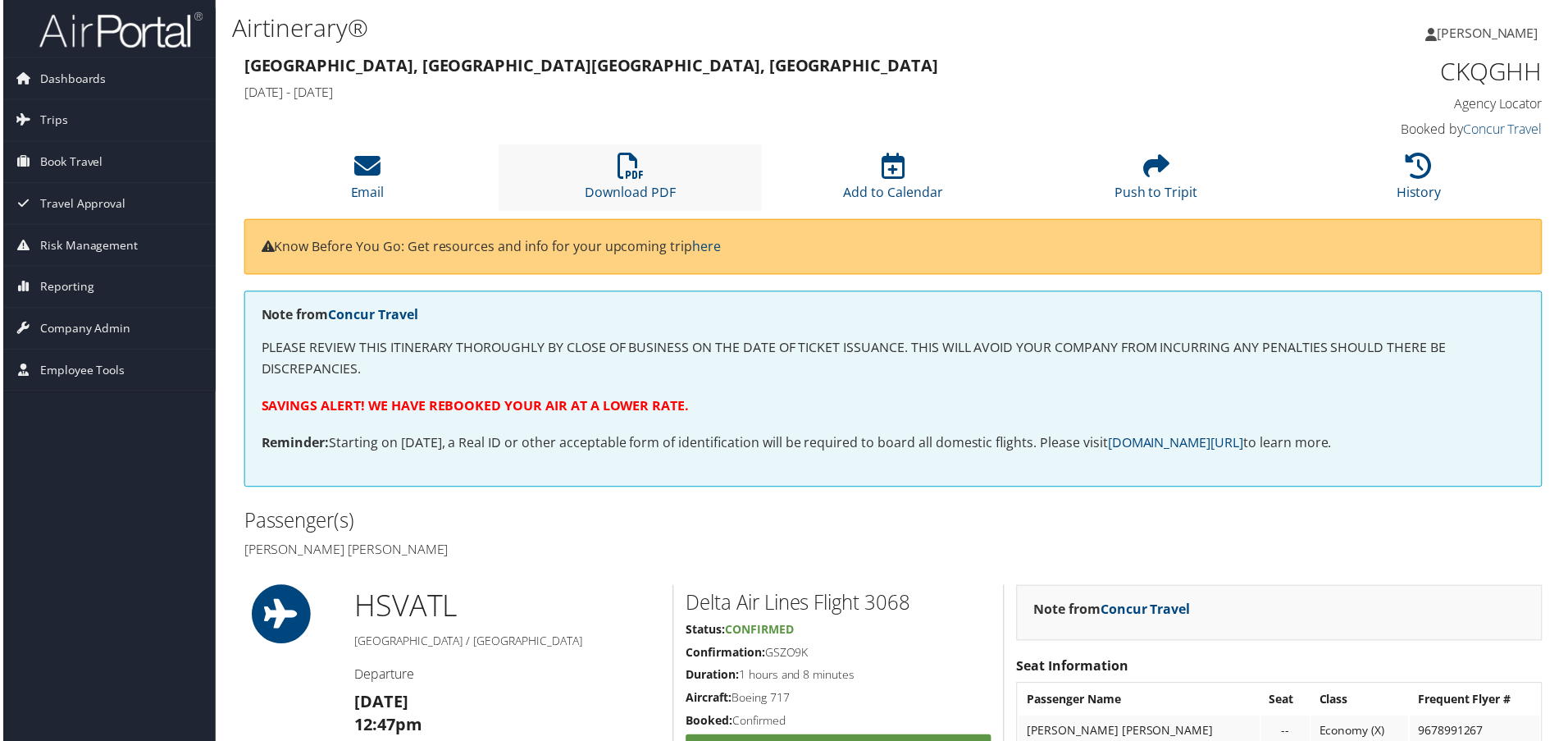
click at [630, 205] on li "Download PDF" at bounding box center [630, 178] width 264 height 66
click at [1402, 190] on link "History" at bounding box center [1422, 182] width 45 height 39
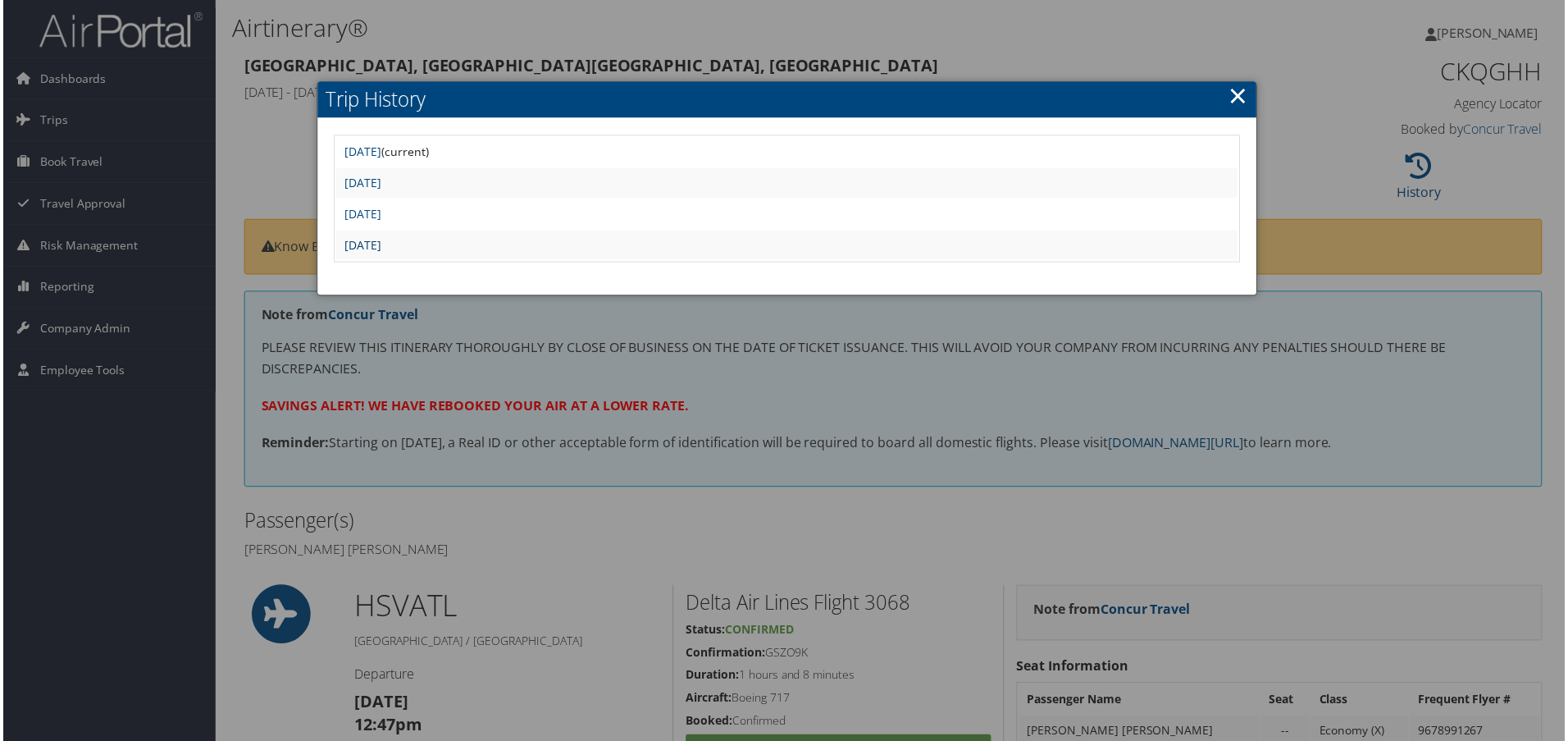
click at [380, 241] on link "Mon Jun 16 13:36:56 MDT 2025" at bounding box center [361, 245] width 37 height 16
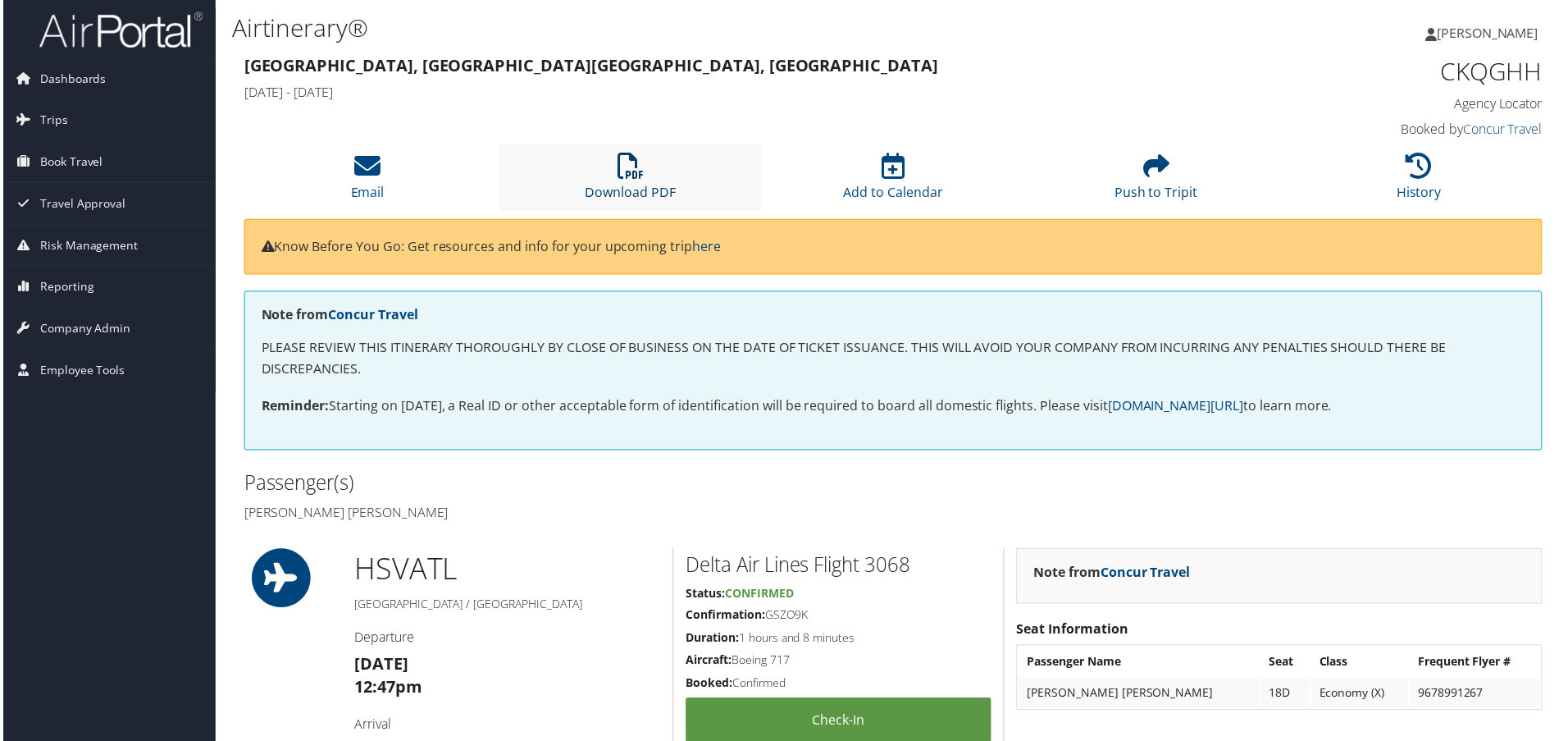
click at [632, 180] on icon at bounding box center [630, 167] width 26 height 26
click at [1443, 154] on li "History" at bounding box center [1422, 178] width 264 height 66
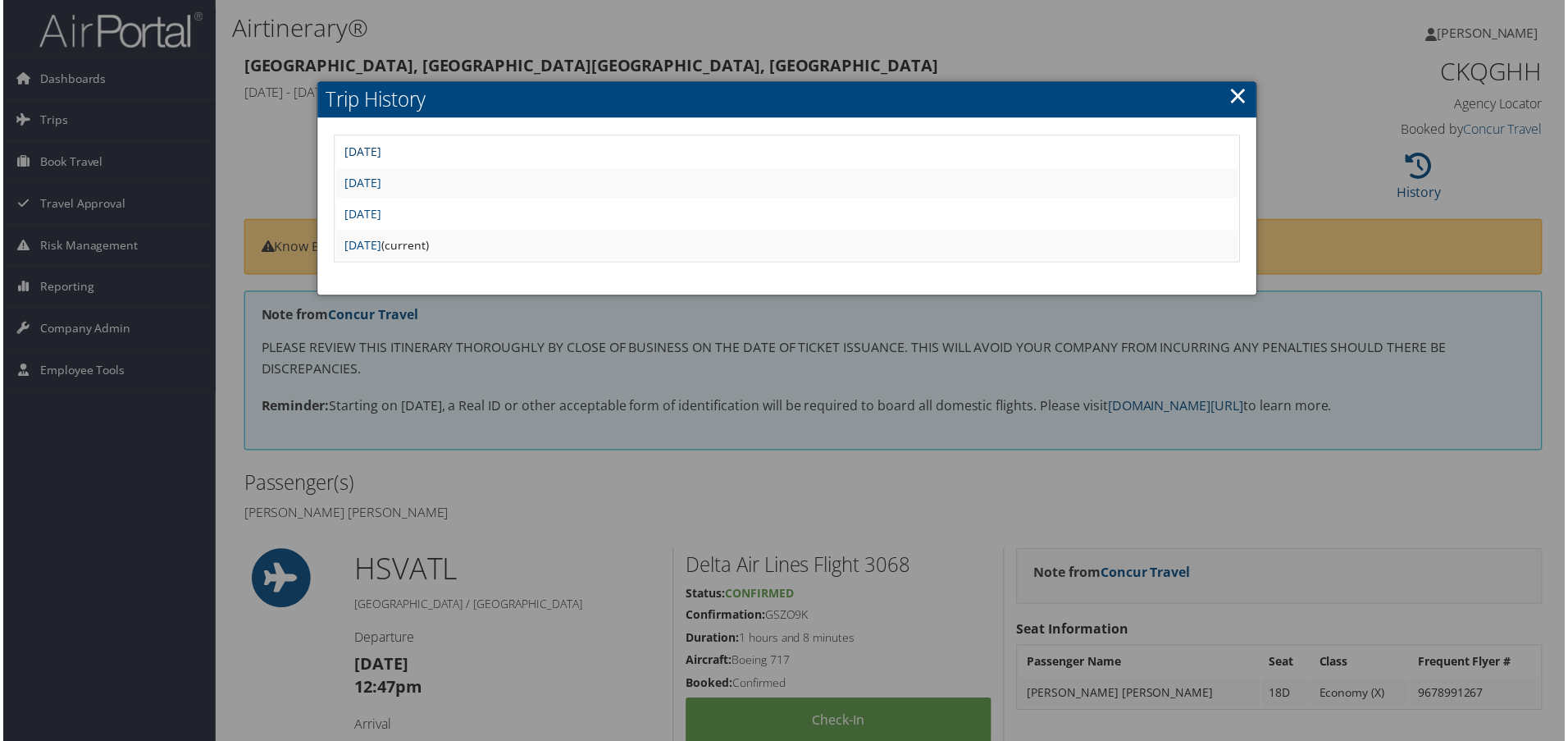
click at [380, 152] on link "Thu Jun 19 18:31:46 MDT 2025" at bounding box center [361, 152] width 37 height 16
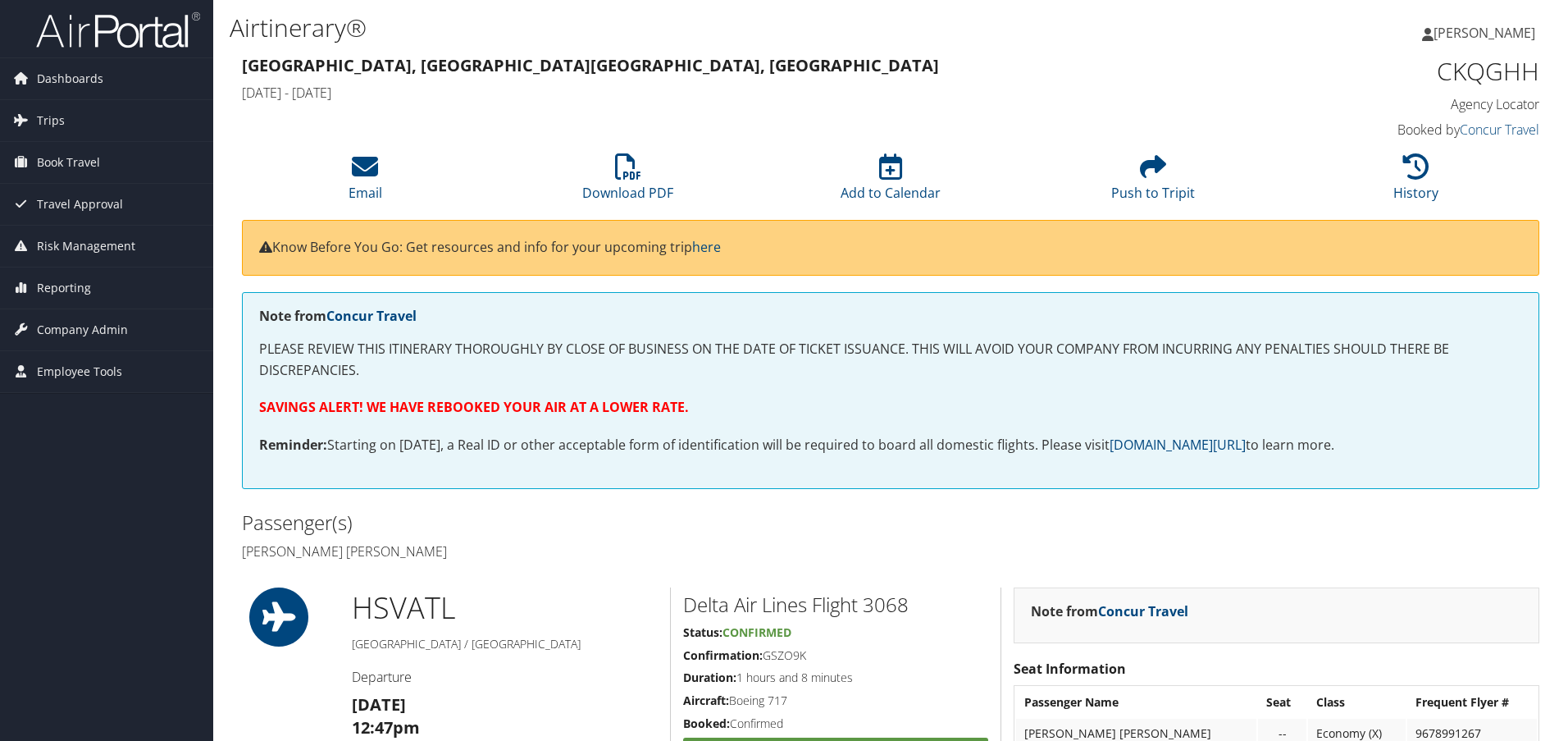
click at [508, 187] on li "Download PDF" at bounding box center [627, 178] width 262 height 66
